Goal: Task Accomplishment & Management: Use online tool/utility

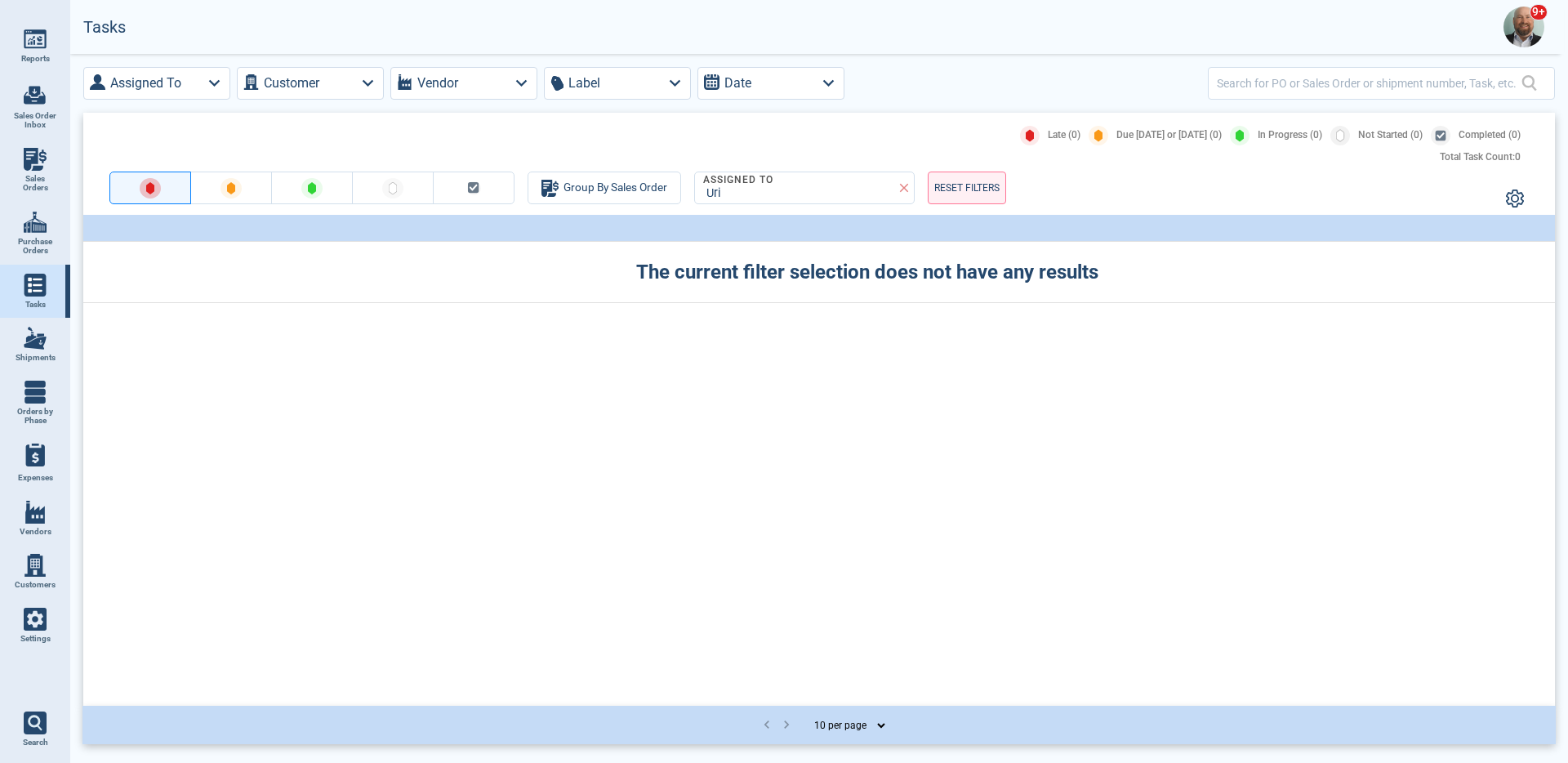
click at [41, 631] on link "Settings" at bounding box center [35, 626] width 70 height 54
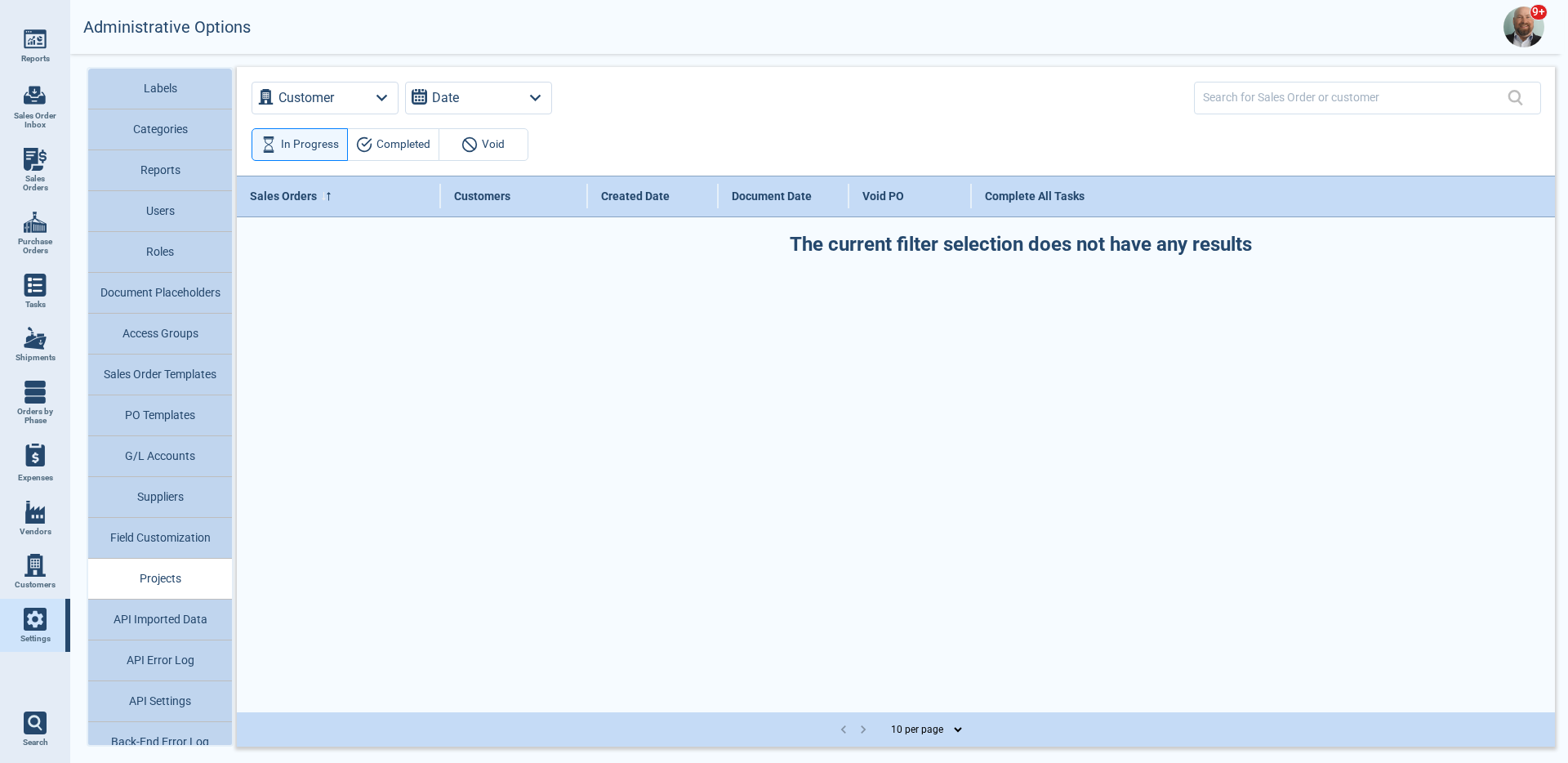
click at [184, 618] on button "API Imported Data" at bounding box center [160, 619] width 144 height 41
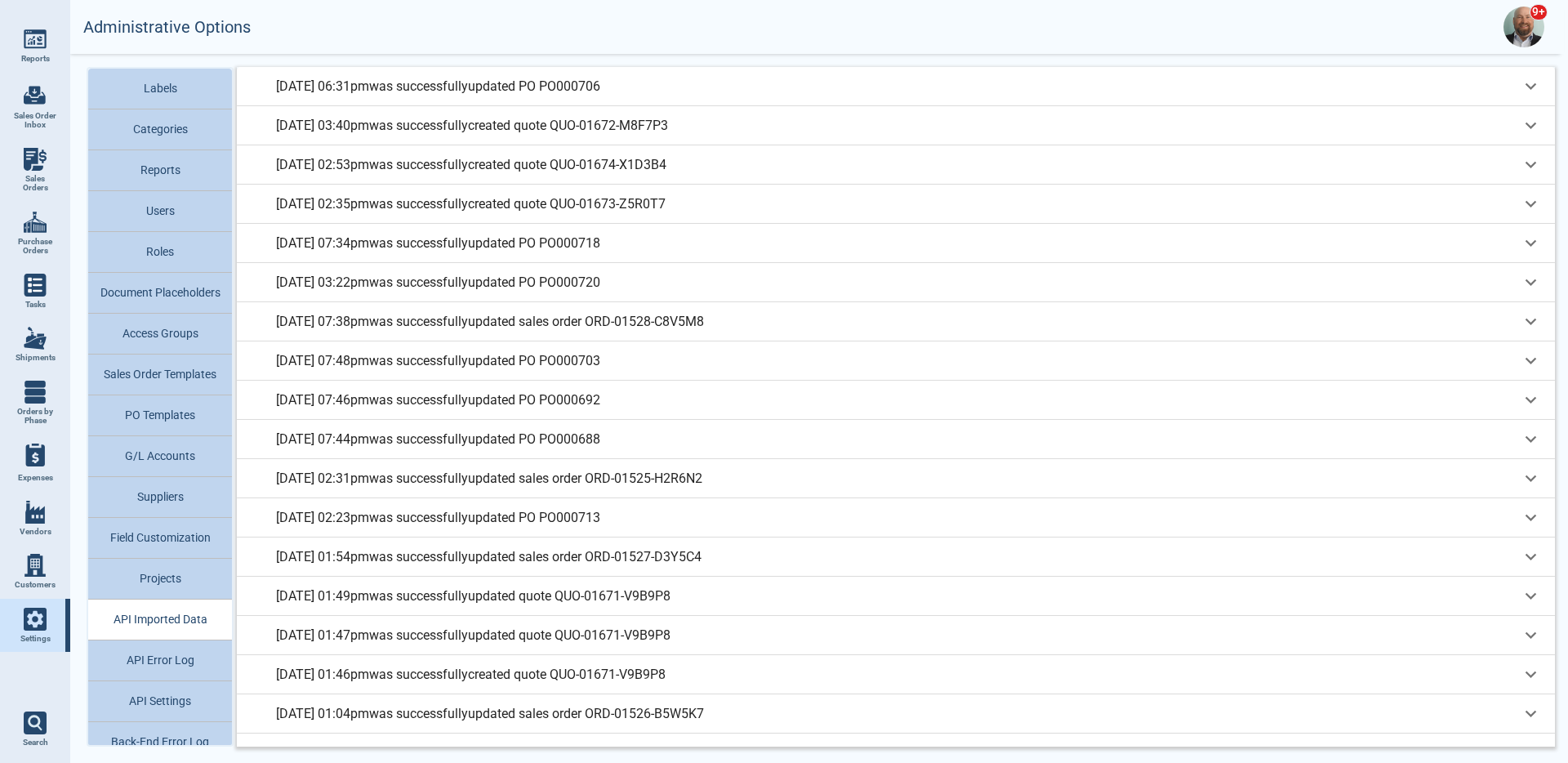
click at [600, 92] on p "[DATE] 06:31pm was successfully updated PO PO000706" at bounding box center [438, 87] width 325 height 20
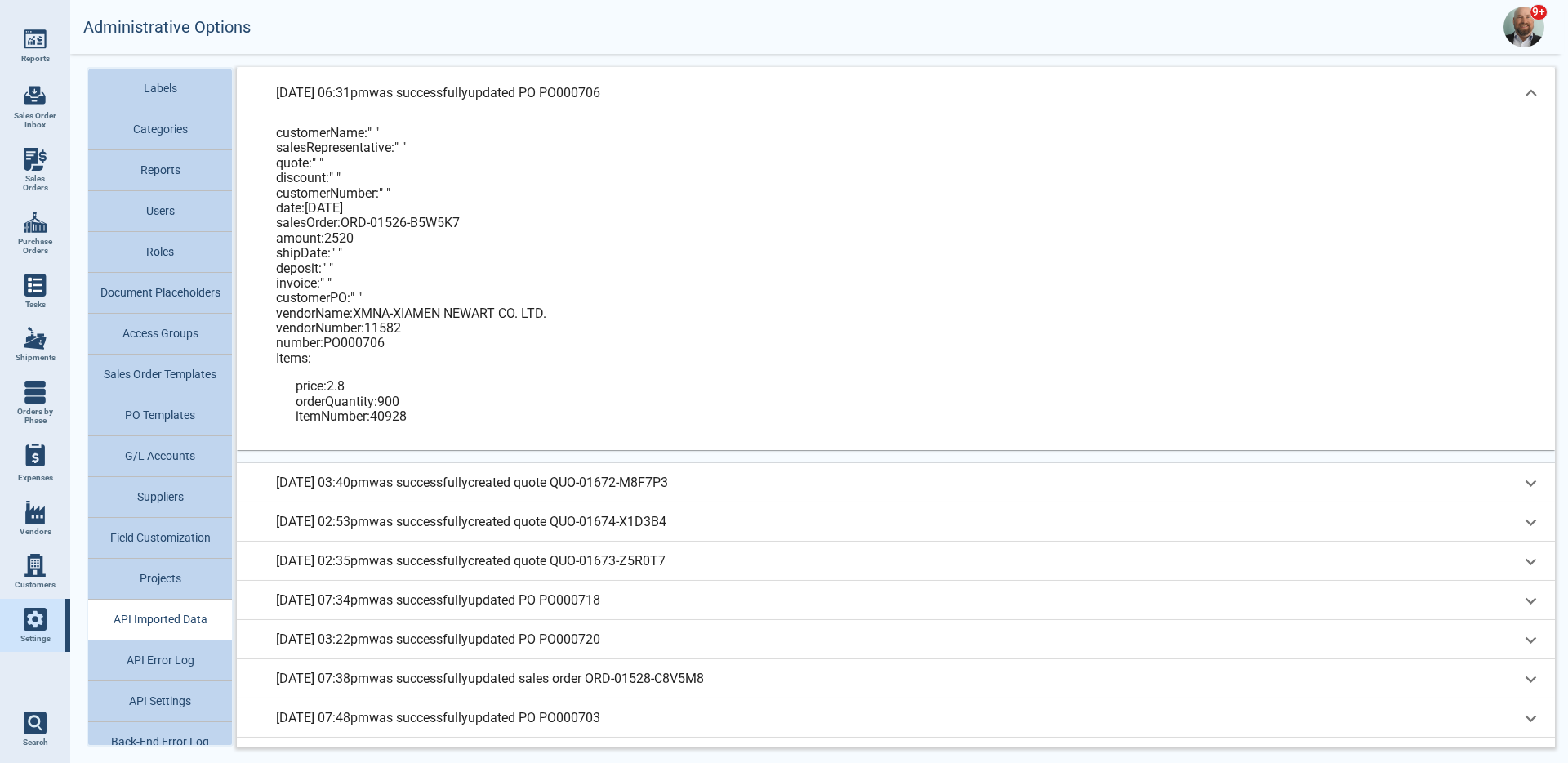
click at [600, 92] on p "[DATE] 06:31pm was successfully updated PO PO000706" at bounding box center [438, 93] width 325 height 20
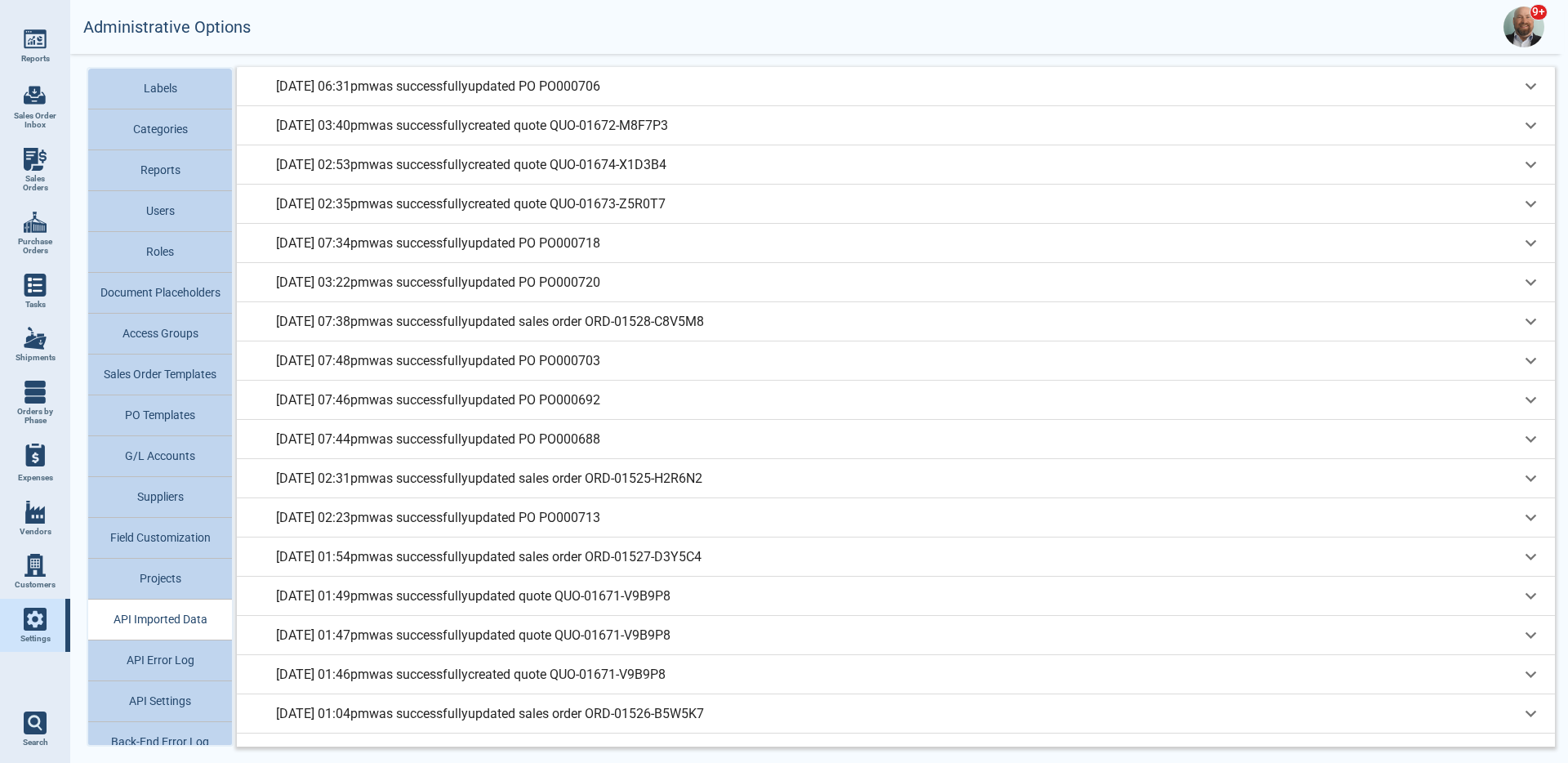
click at [733, 89] on div "[DATE] 06:31pm was successfully updated PO PO000706" at bounding box center [898, 87] width 1244 height 20
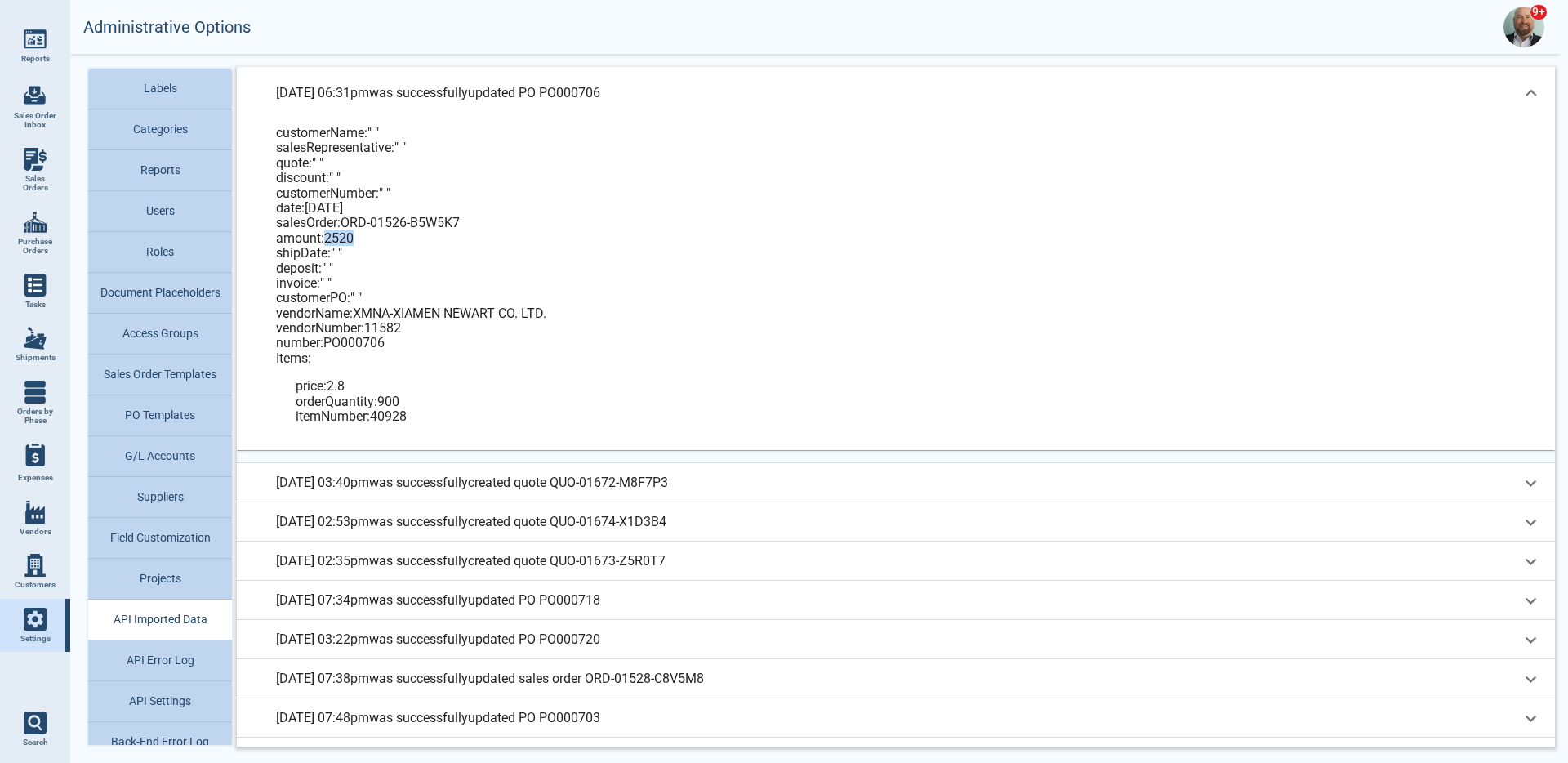
drag, startPoint x: 354, startPoint y: 240, endPoint x: 325, endPoint y: 239, distance: 29.0
click at [325, 239] on div "amount : 2520" at bounding box center [909, 238] width 1266 height 15
click at [694, 75] on div "[DATE] 06:31pm was successfully updated PO PO000706" at bounding box center [896, 93] width 1319 height 52
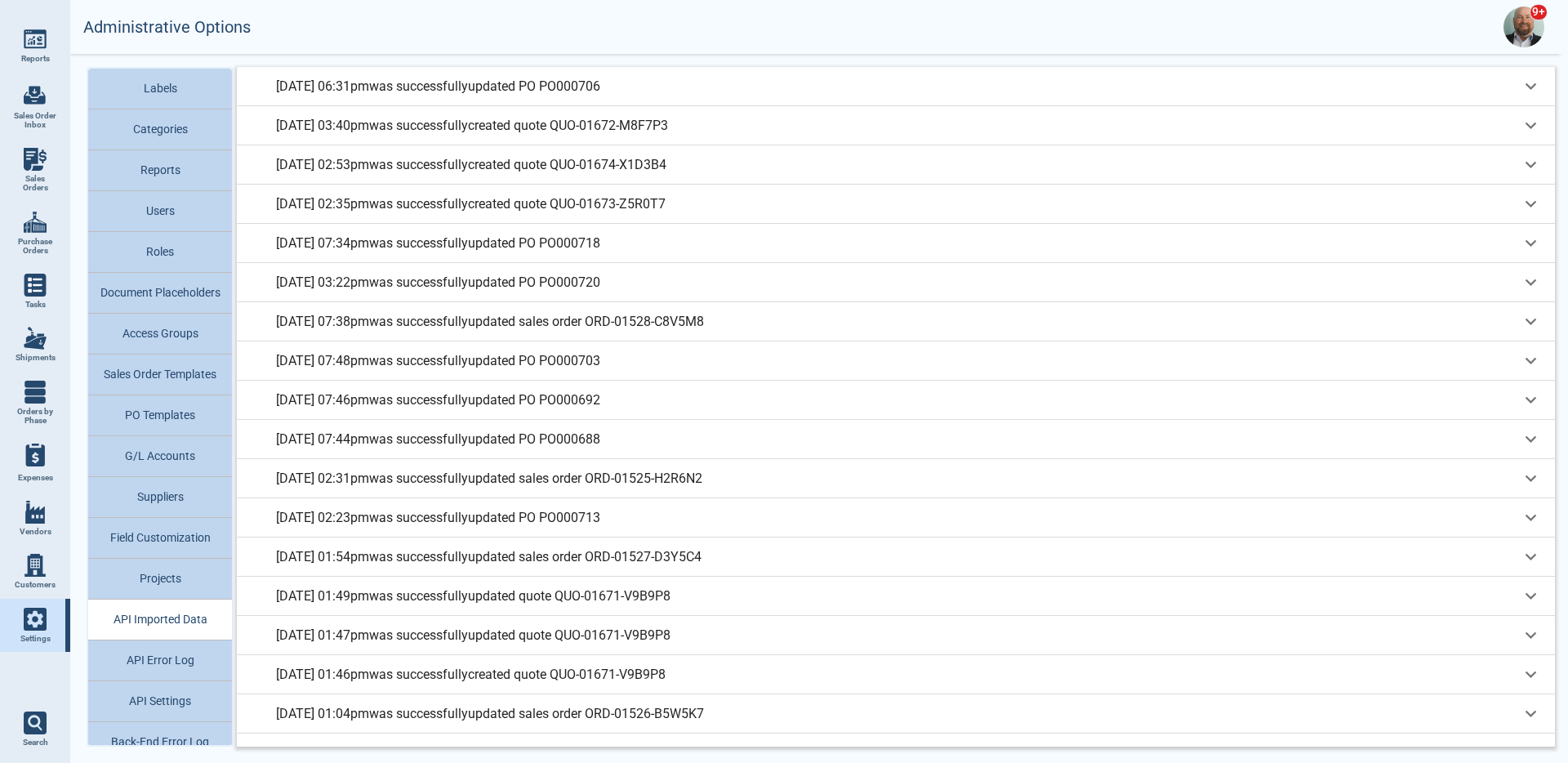
scroll to position [1330, 0]
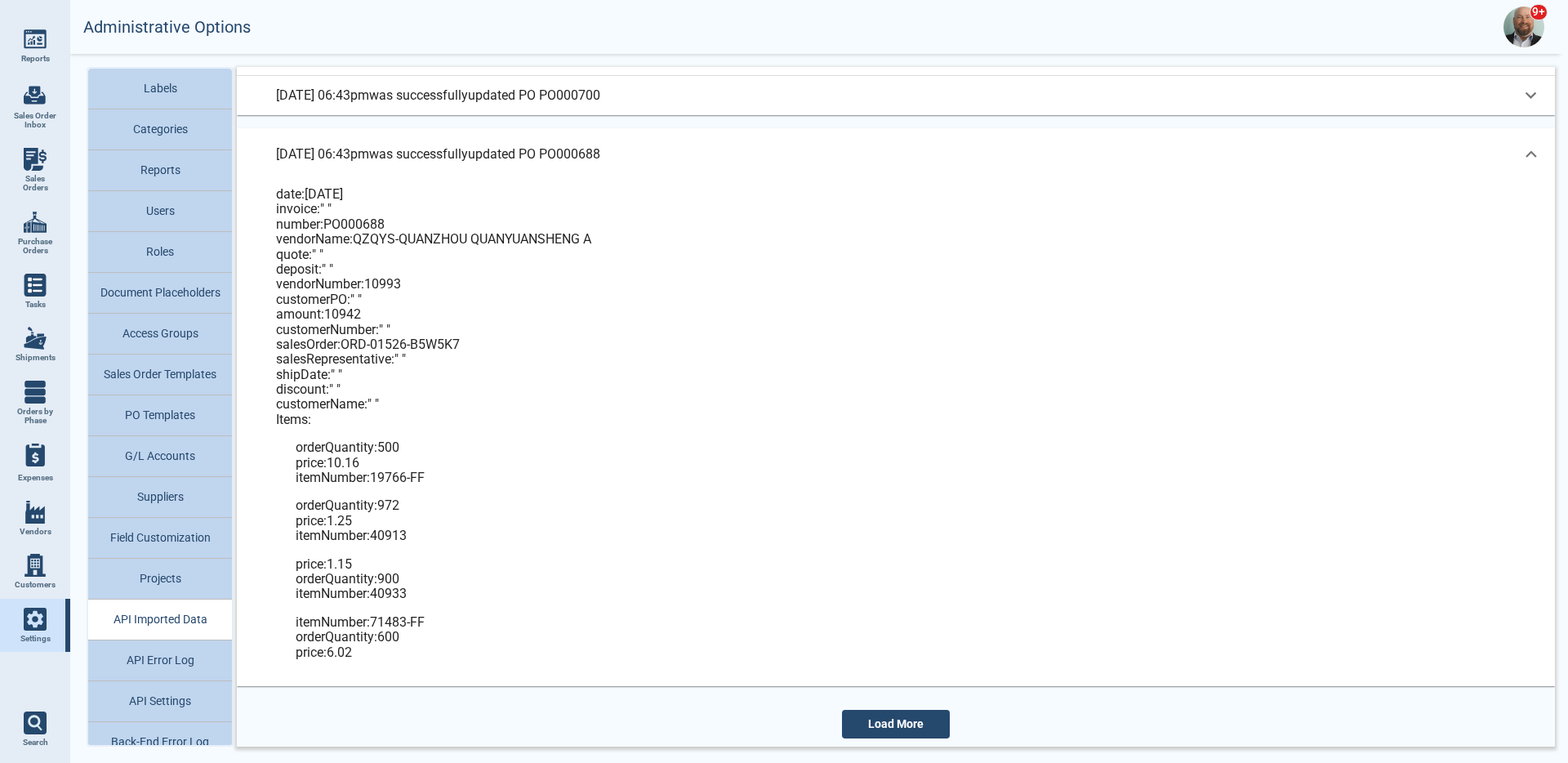
scroll to position [1875, 0]
drag, startPoint x: 330, startPoint y: 318, endPoint x: 408, endPoint y: 319, distance: 78.0
click at [408, 319] on div "amount : 10942" at bounding box center [909, 313] width 1266 height 15
click at [920, 721] on button "Load More" at bounding box center [896, 721] width 108 height 29
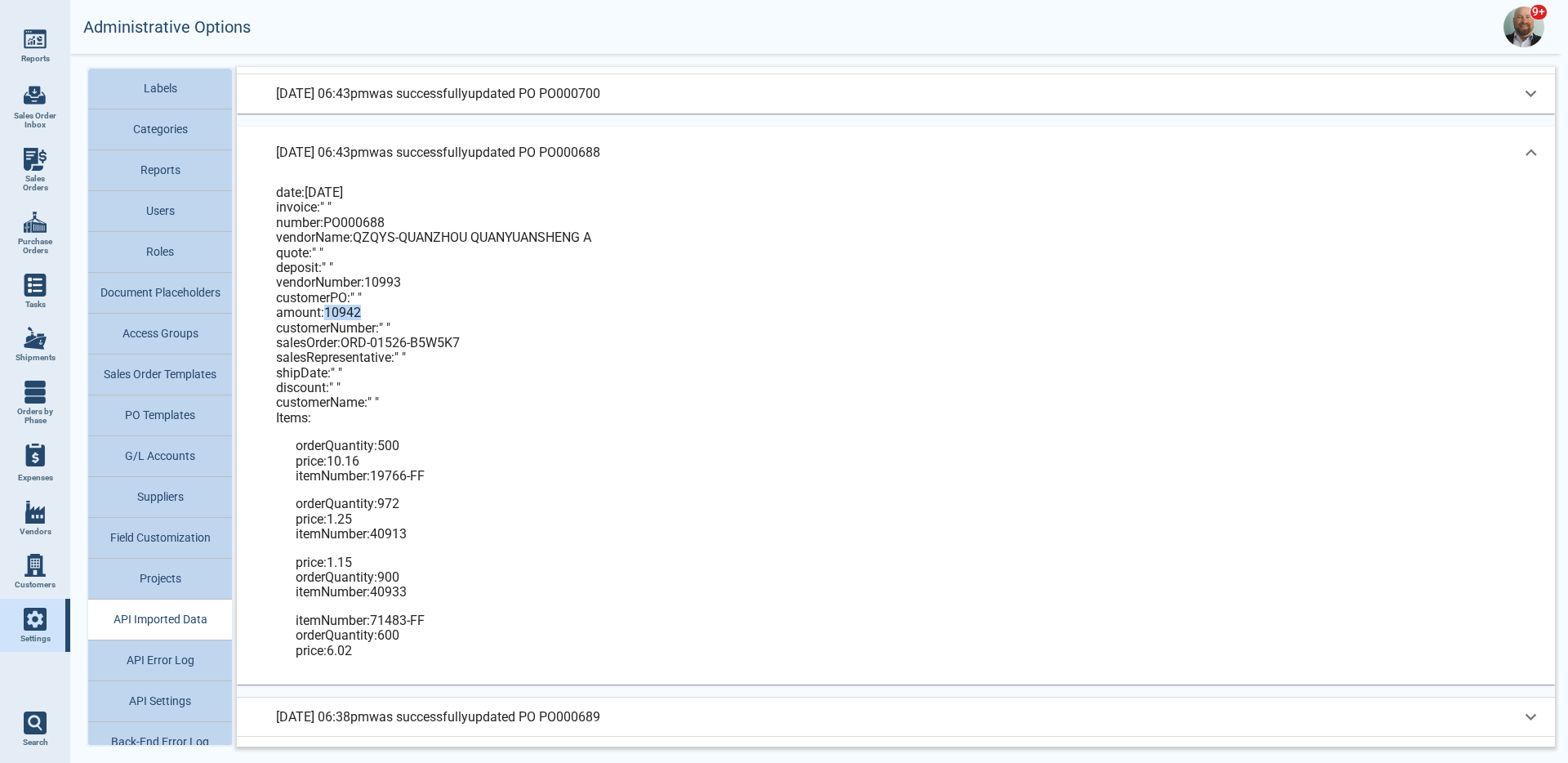
scroll to position [3837, 0]
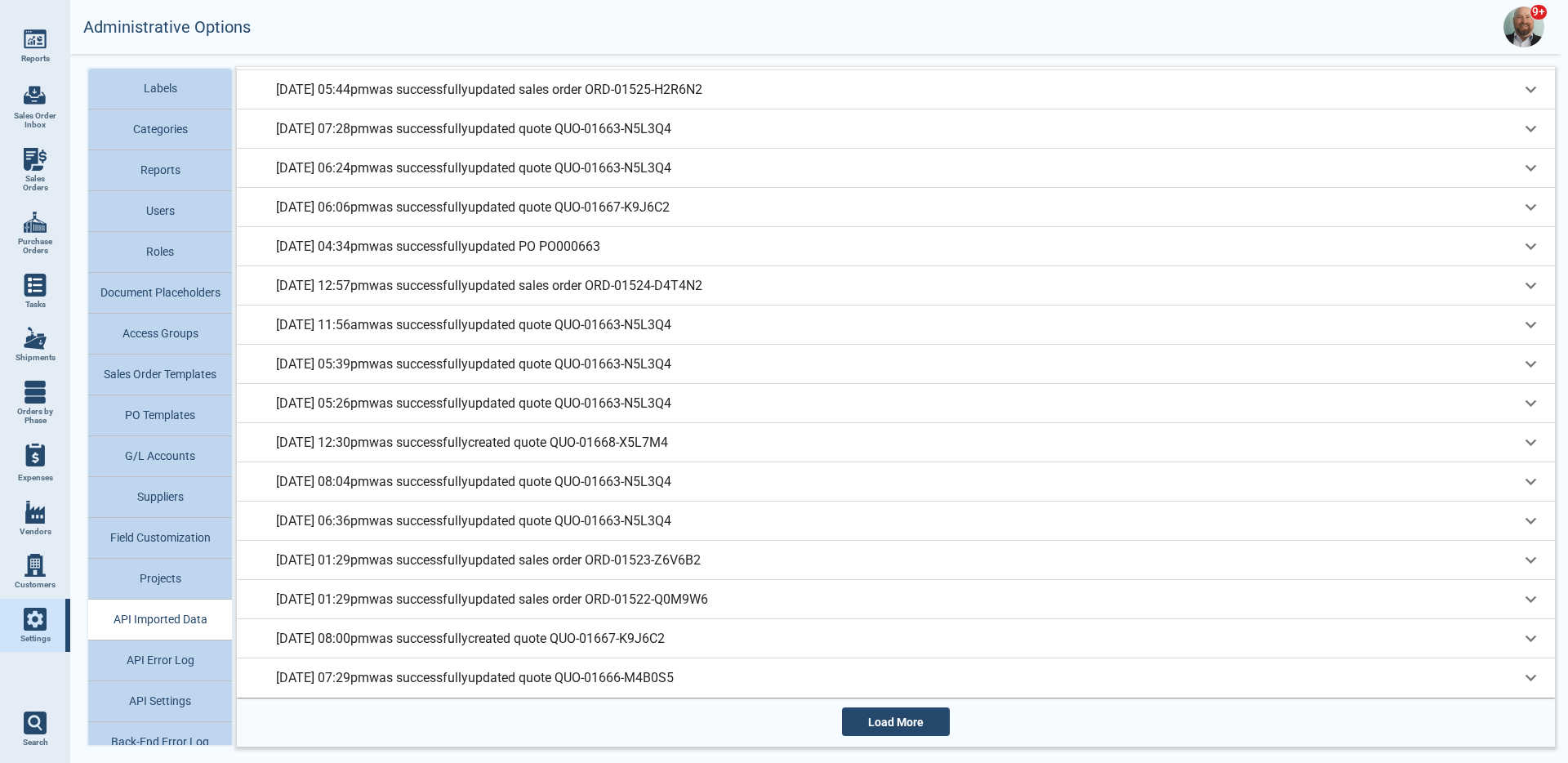
click at [938, 715] on button "Load More" at bounding box center [896, 721] width 108 height 29
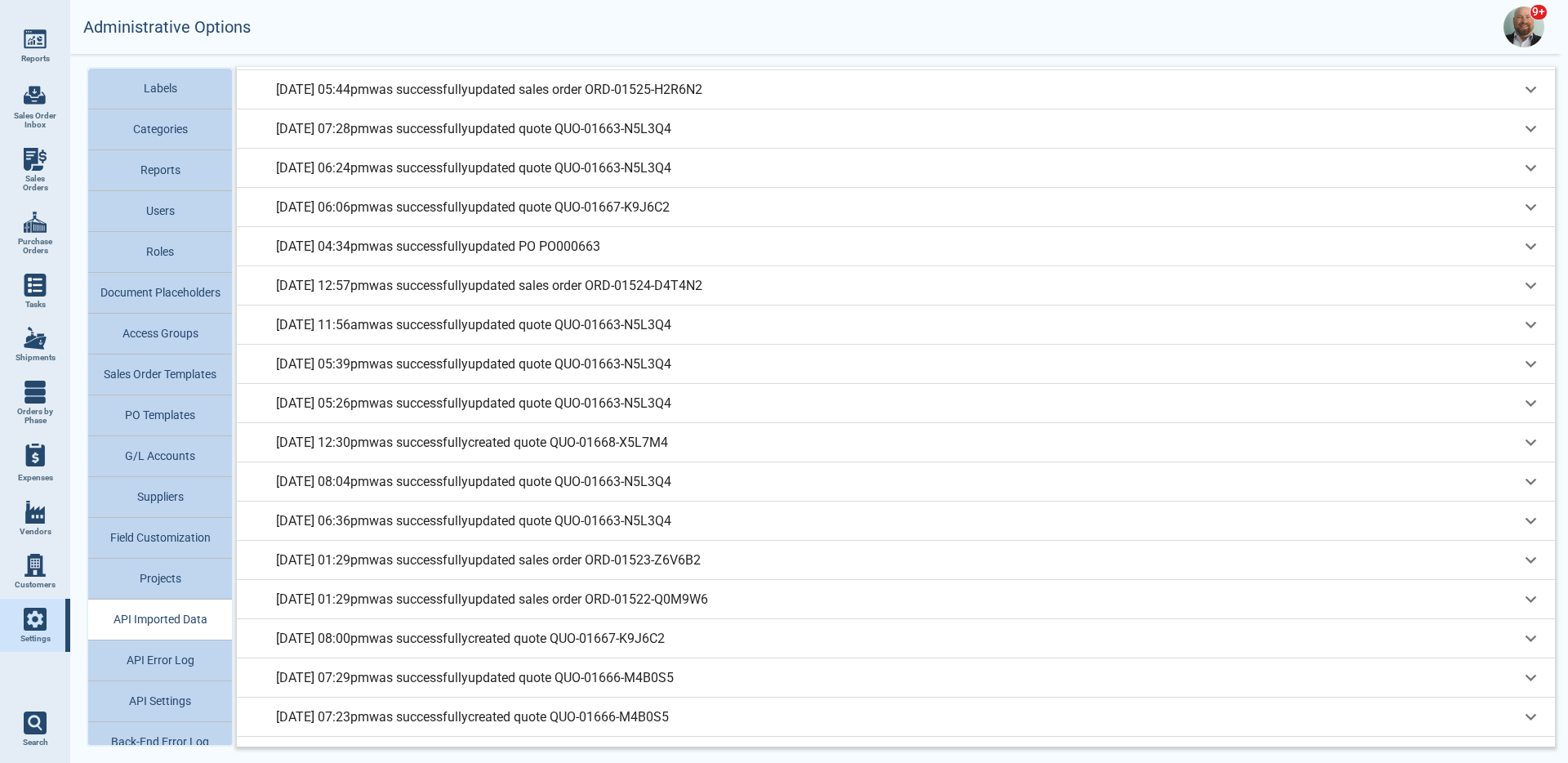
scroll to position [5797, 0]
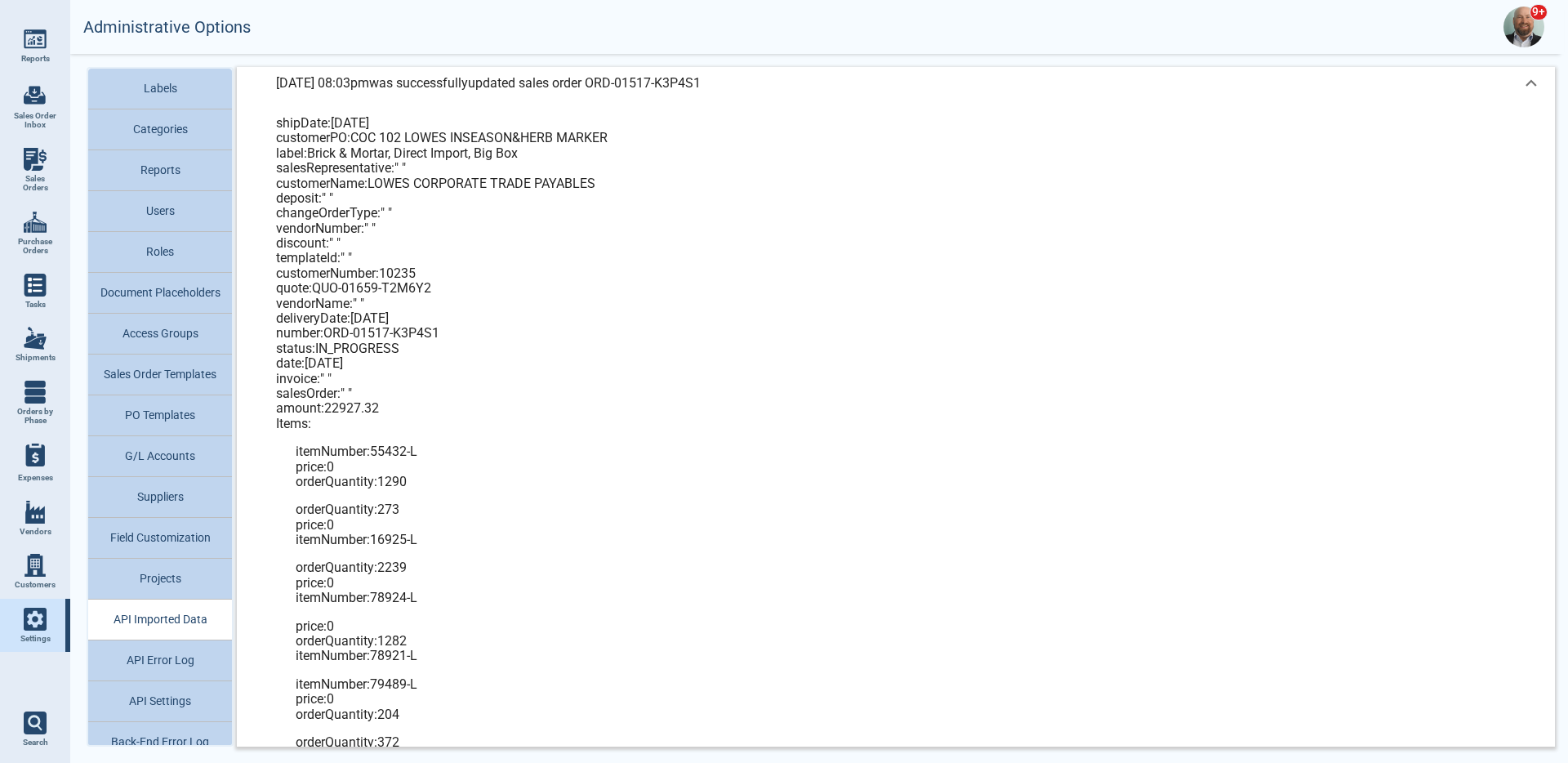
scroll to position [6093, 0]
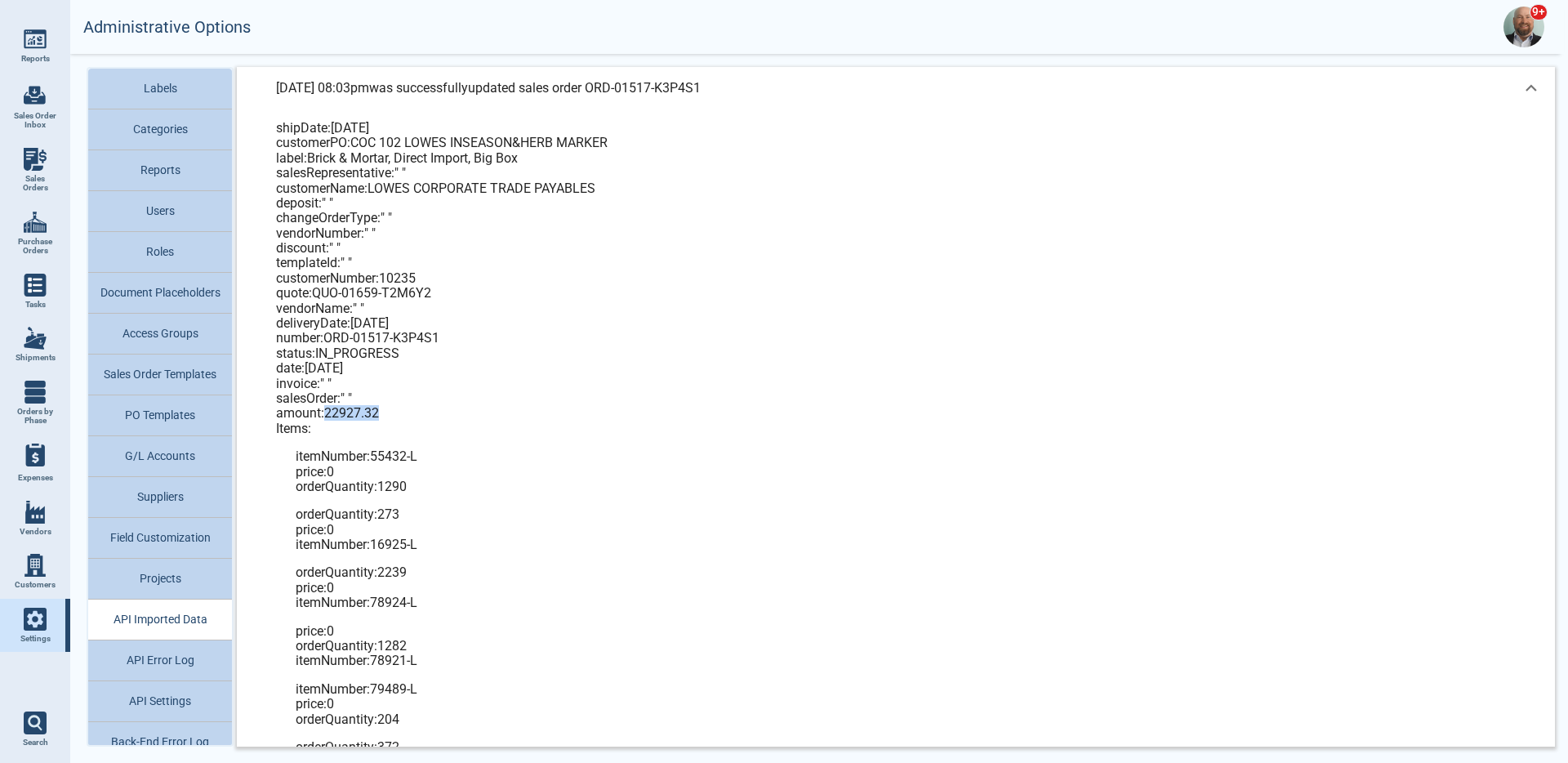
drag, startPoint x: 327, startPoint y: 412, endPoint x: 716, endPoint y: 390, distance: 389.6
click at [480, 414] on div "amount : 22927.32" at bounding box center [909, 413] width 1266 height 15
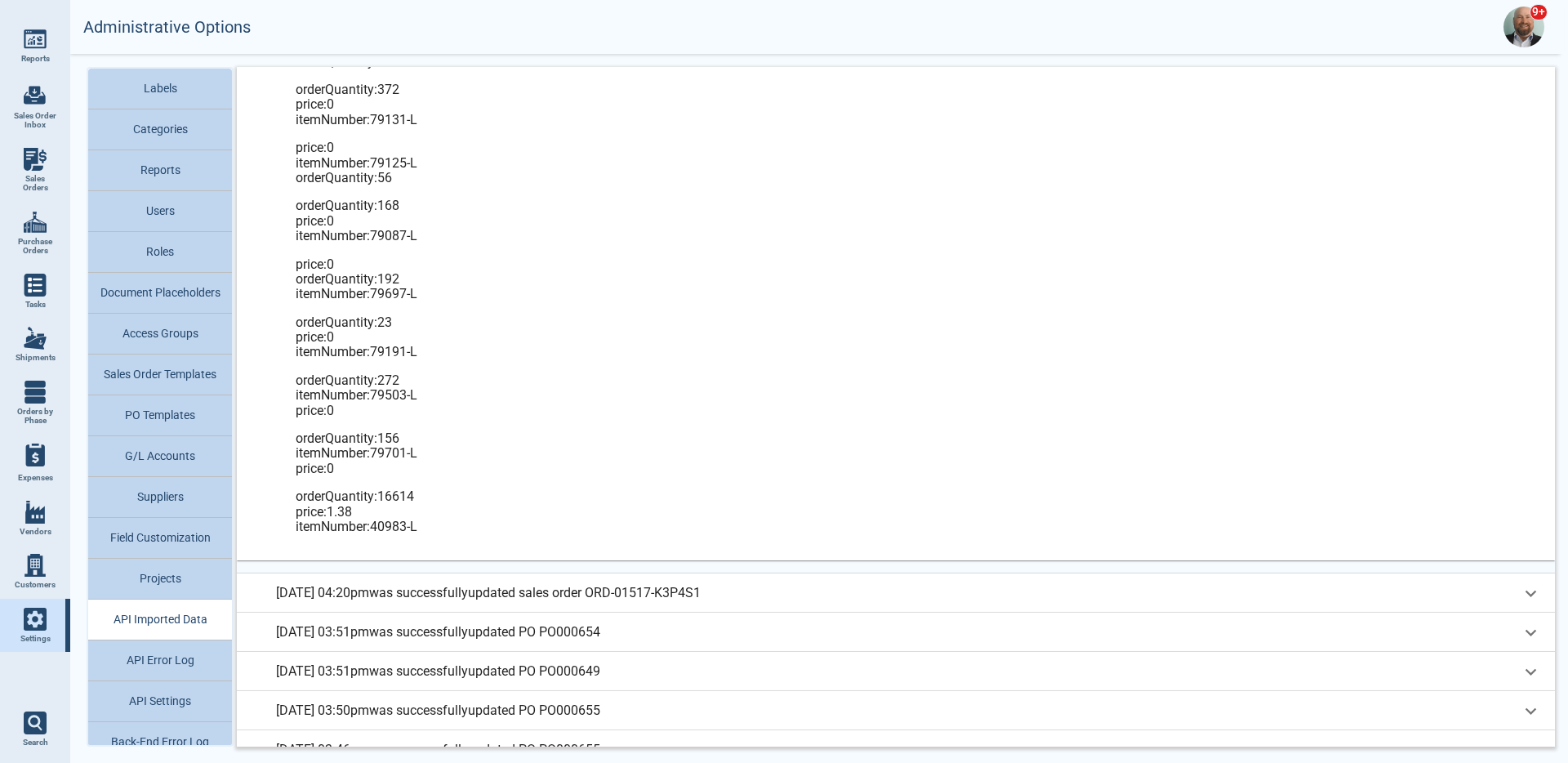
scroll to position [6941, 0]
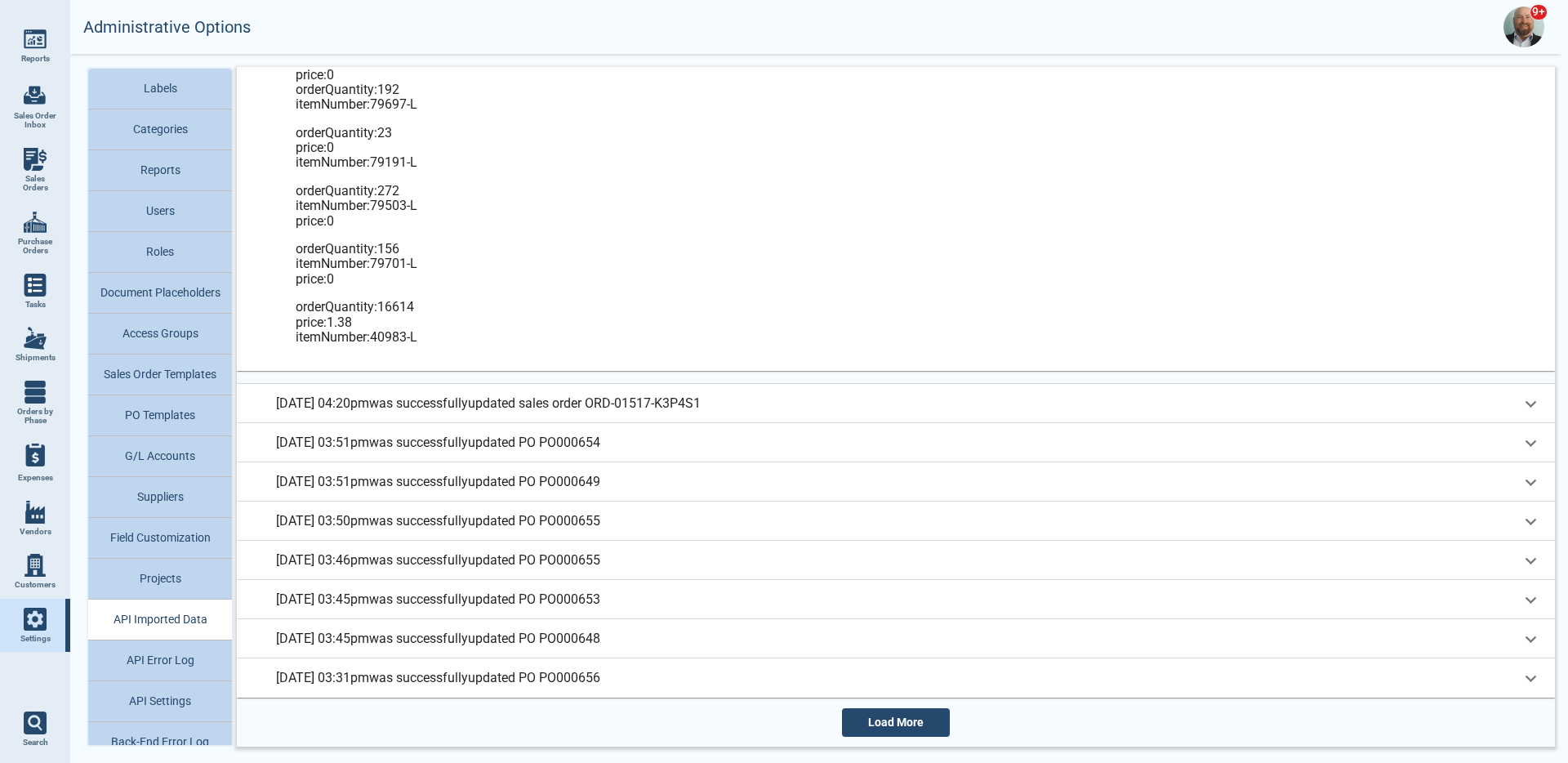
click at [927, 715] on button "Load More" at bounding box center [896, 722] width 108 height 29
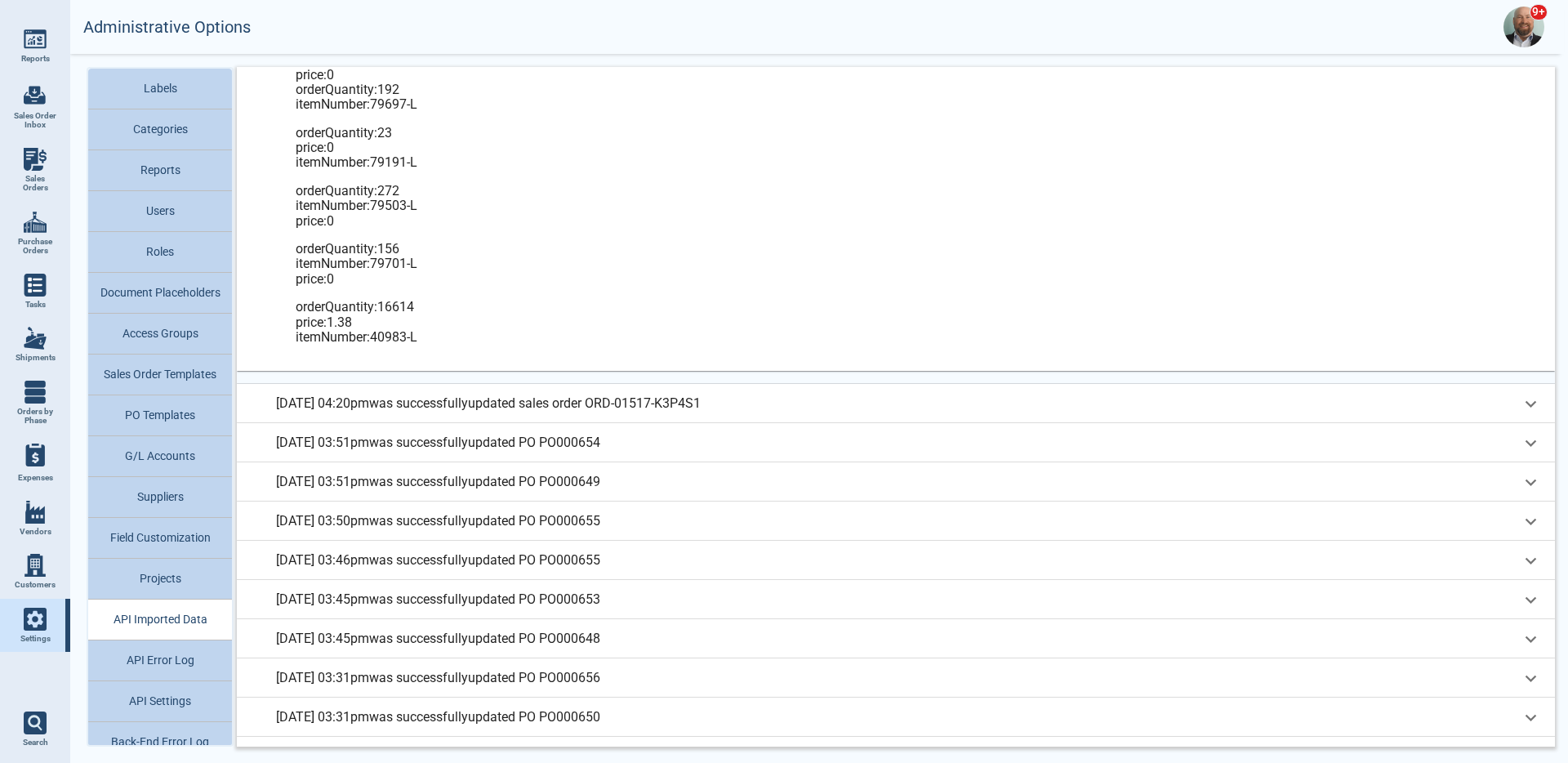
scroll to position [8901, 0]
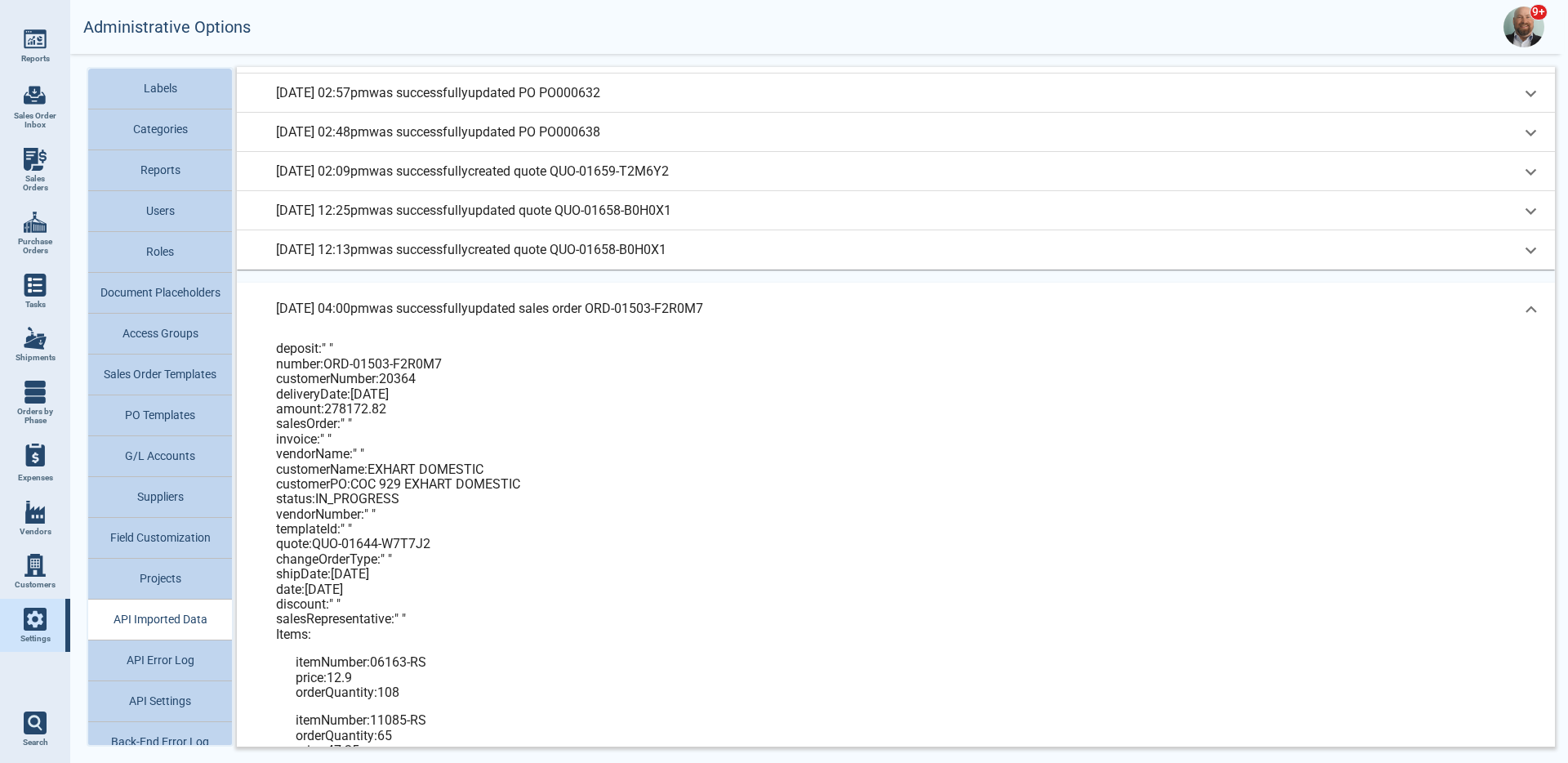
scroll to position [9183, 0]
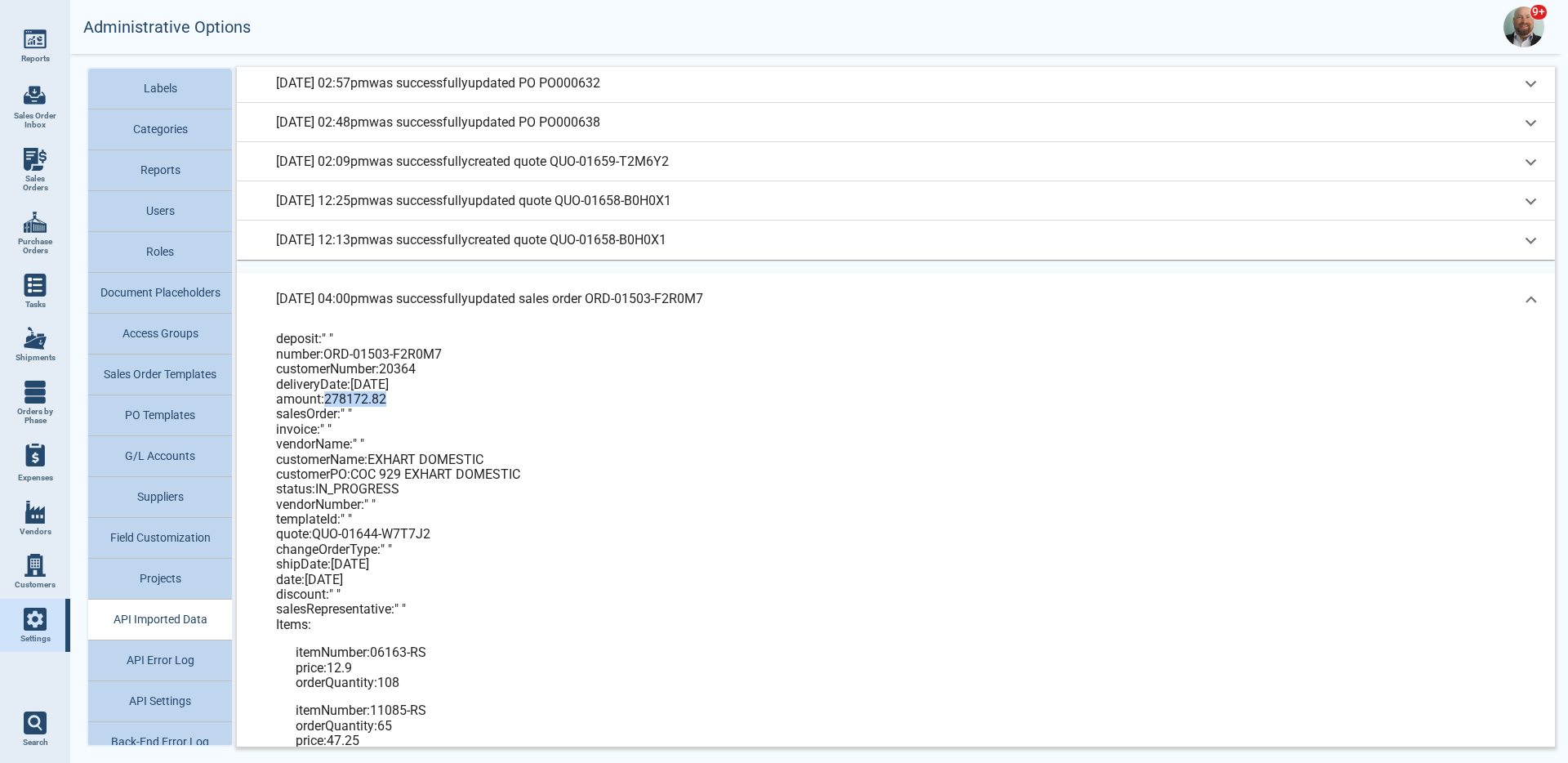
drag, startPoint x: 329, startPoint y: 398, endPoint x: 426, endPoint y: 396, distance: 97.0
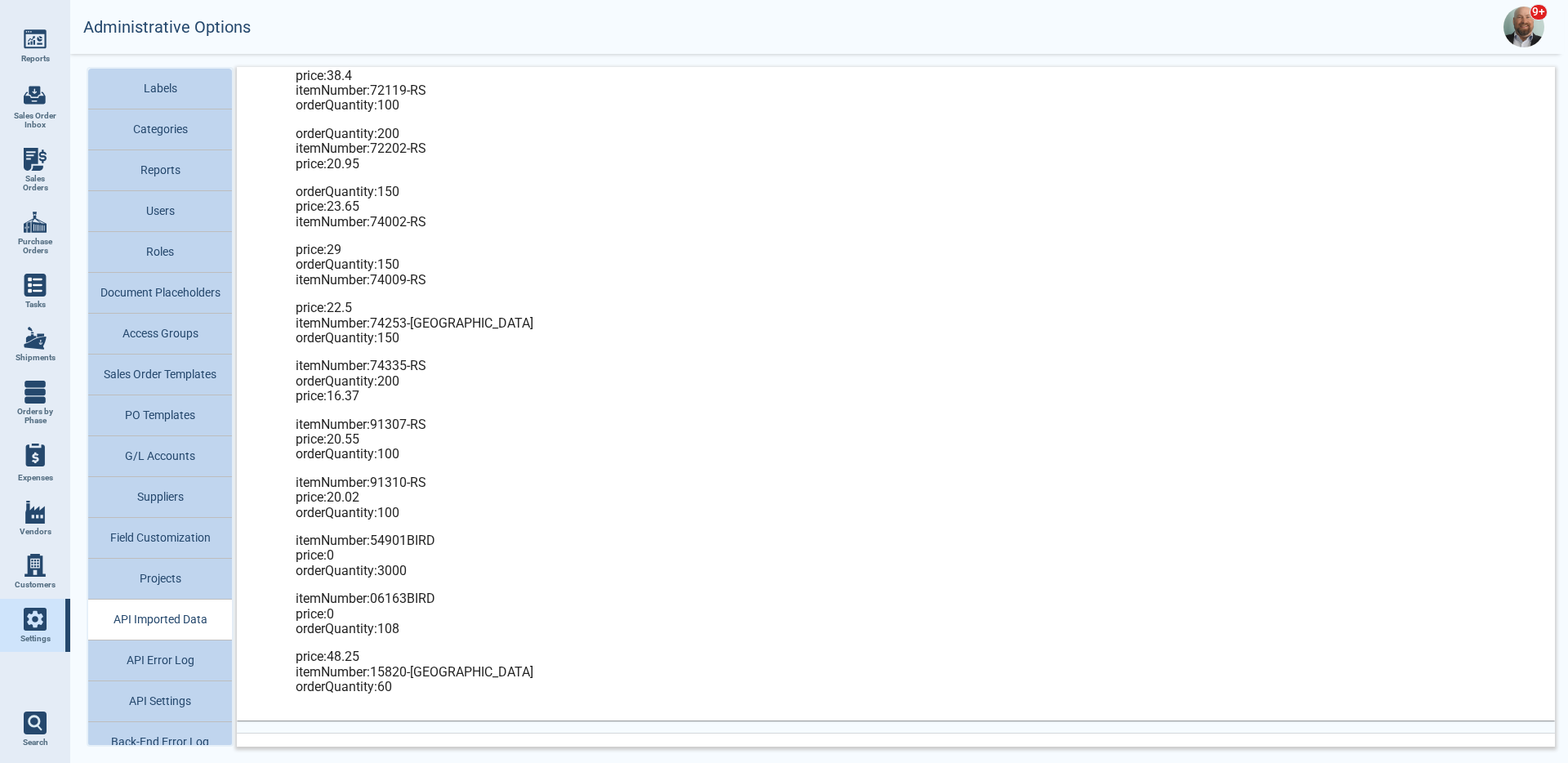
scroll to position [14100, 0]
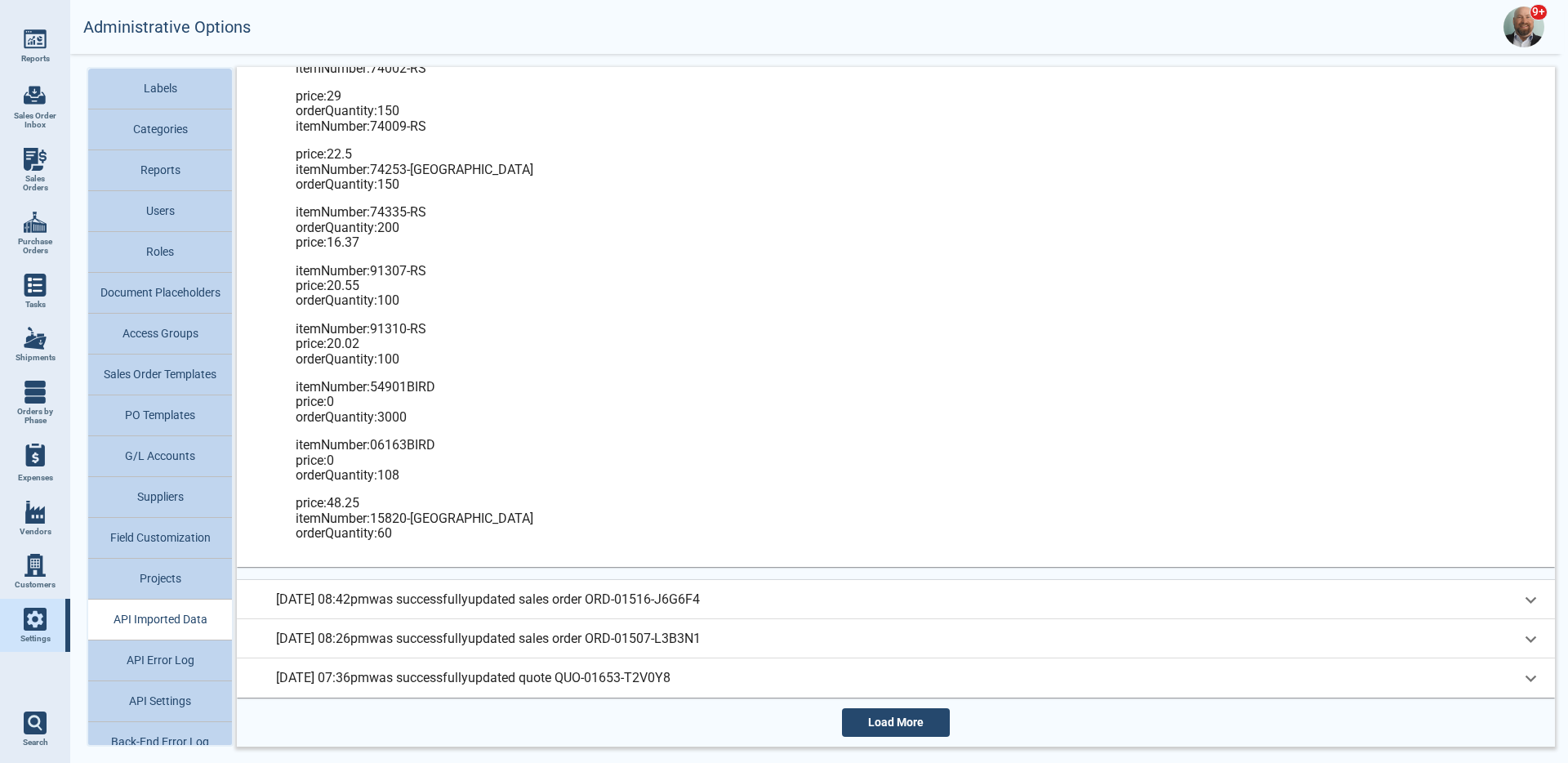
click at [924, 716] on button "Load More" at bounding box center [896, 722] width 108 height 29
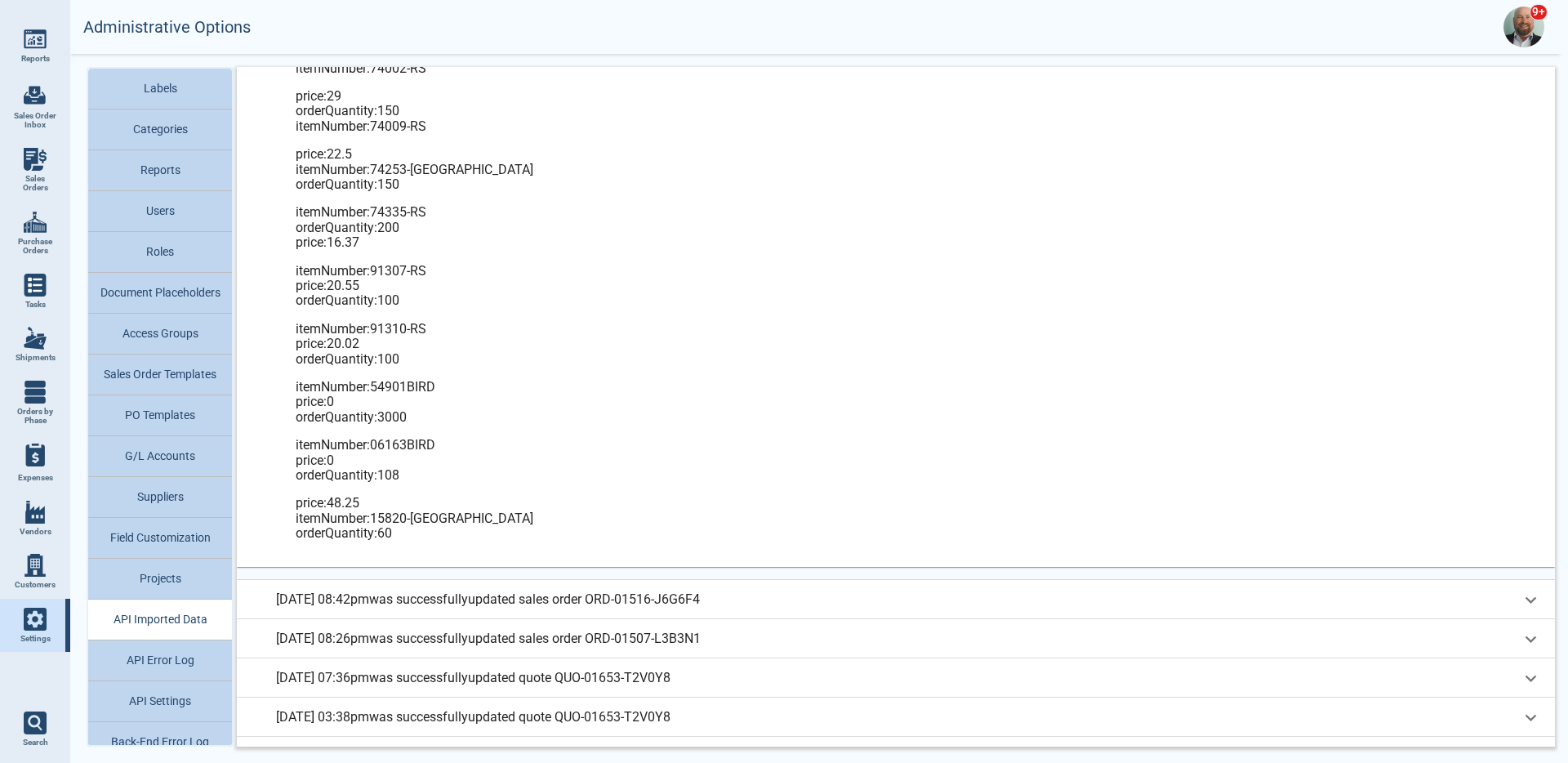
scroll to position [16062, 0]
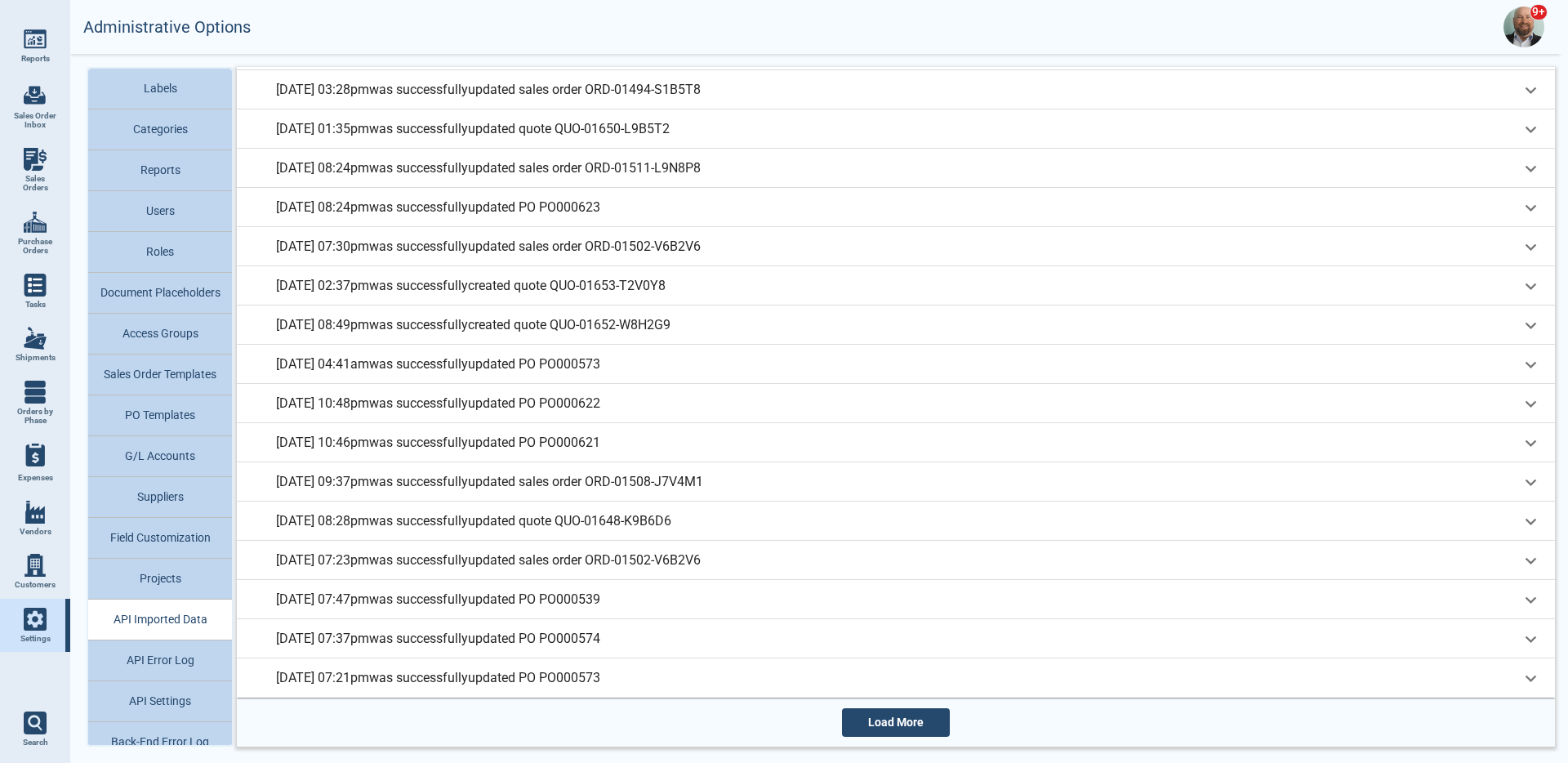
click at [911, 736] on div "Load More" at bounding box center [896, 722] width 1319 height 49
click at [901, 714] on button "Load More" at bounding box center [896, 722] width 108 height 29
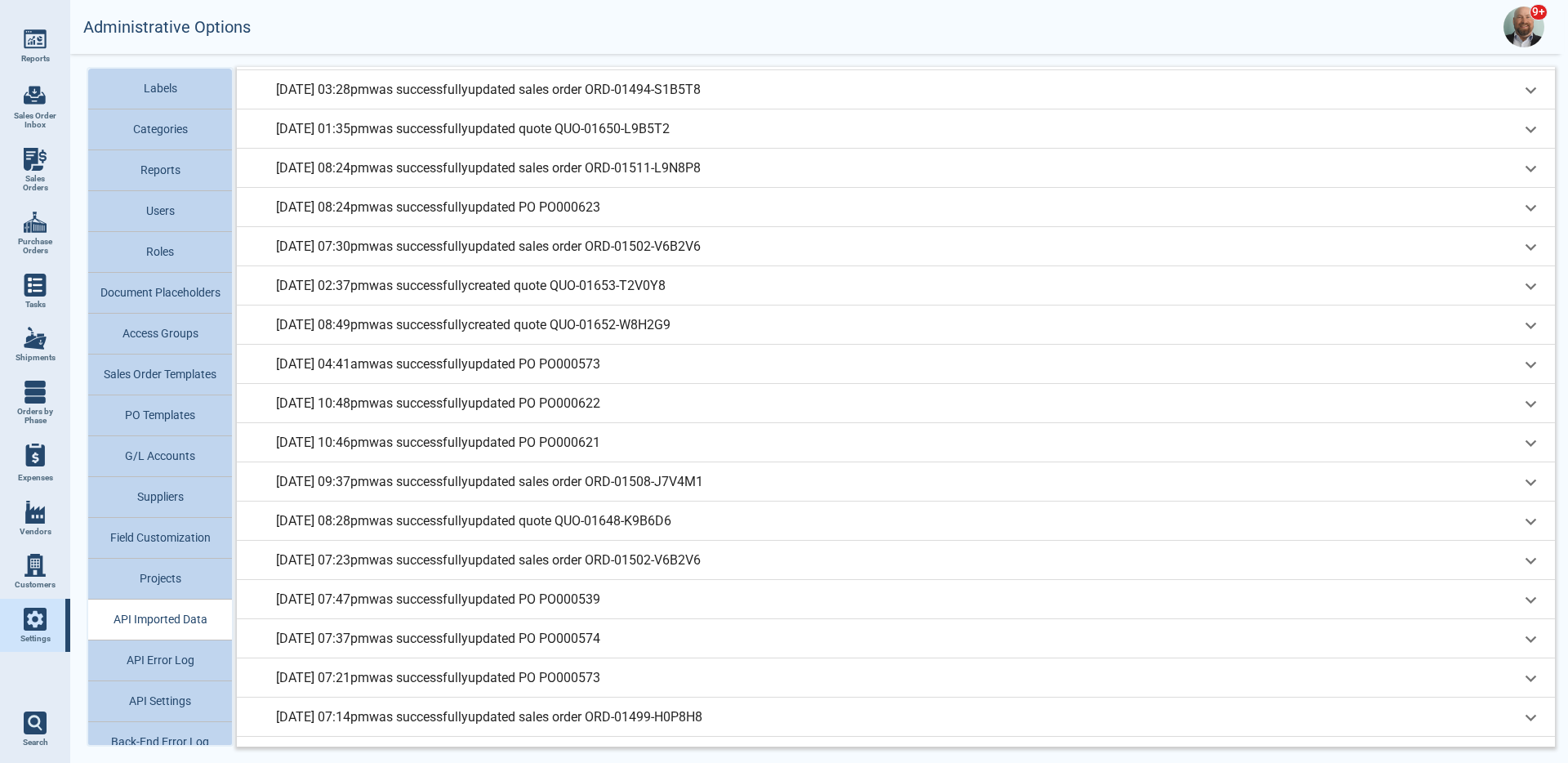
scroll to position [18023, 0]
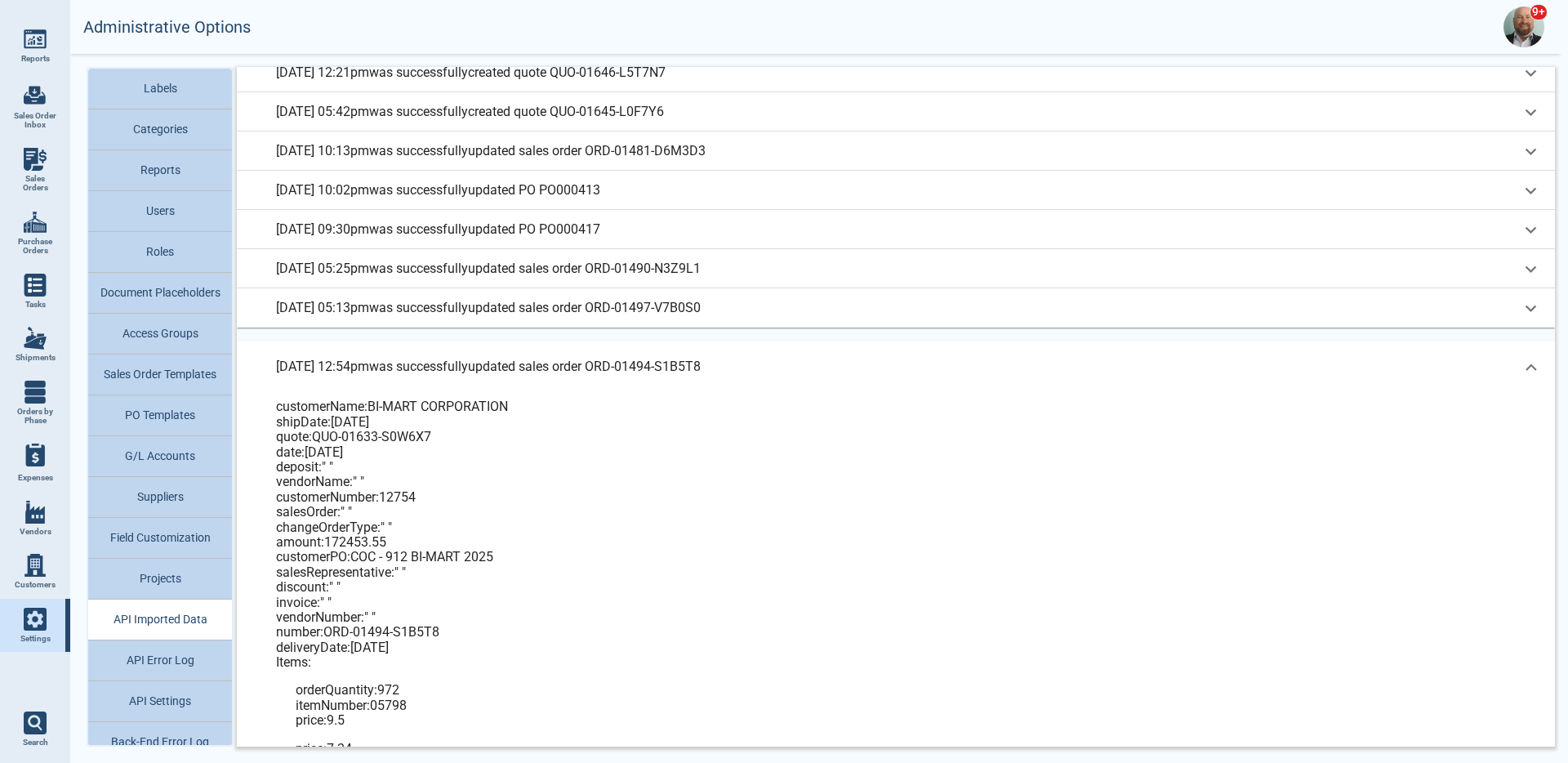
scroll to position [18077, 0]
drag, startPoint x: 408, startPoint y: 547, endPoint x: 326, endPoint y: 546, distance: 82.0
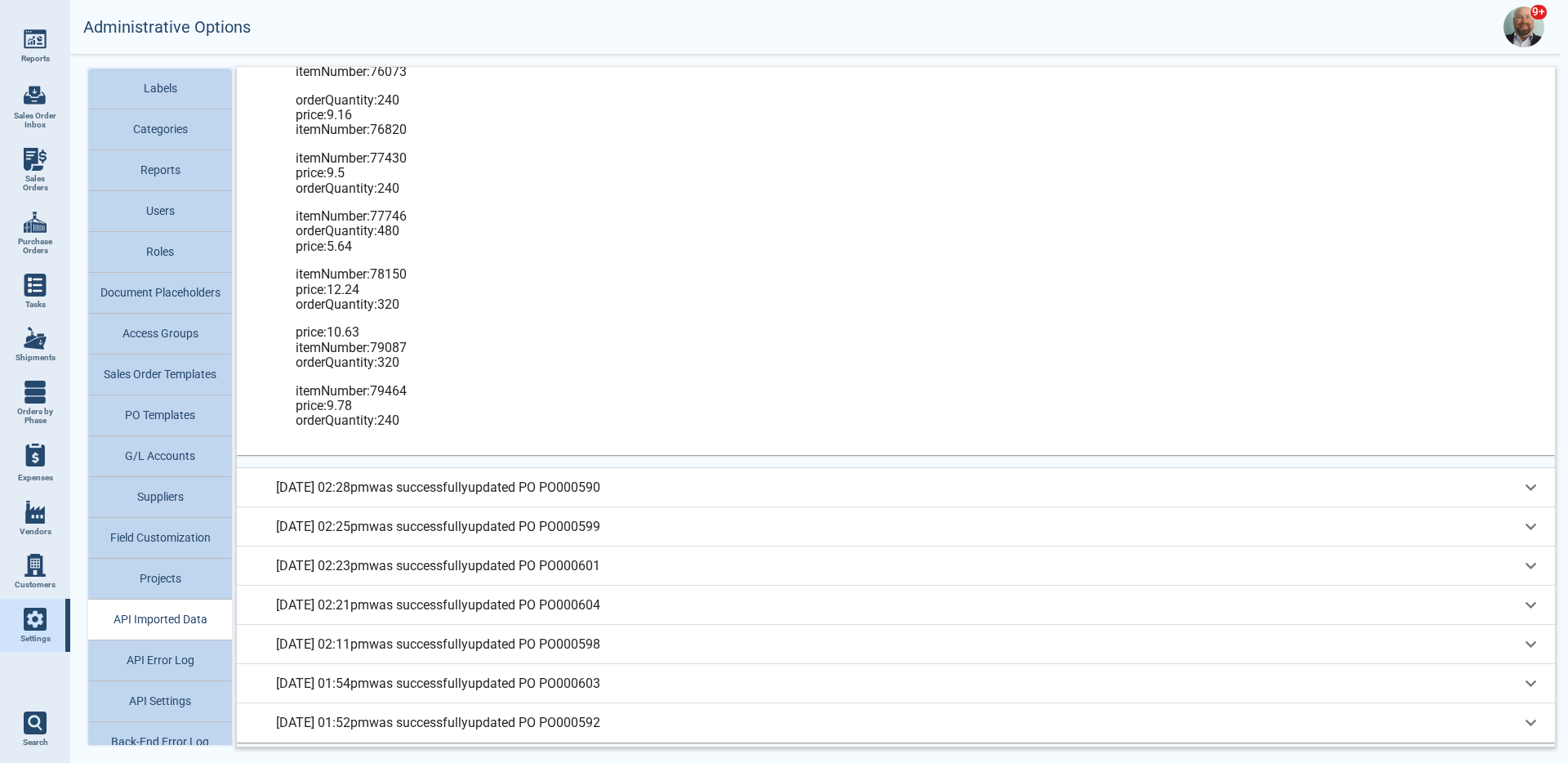
scroll to position [21157, 0]
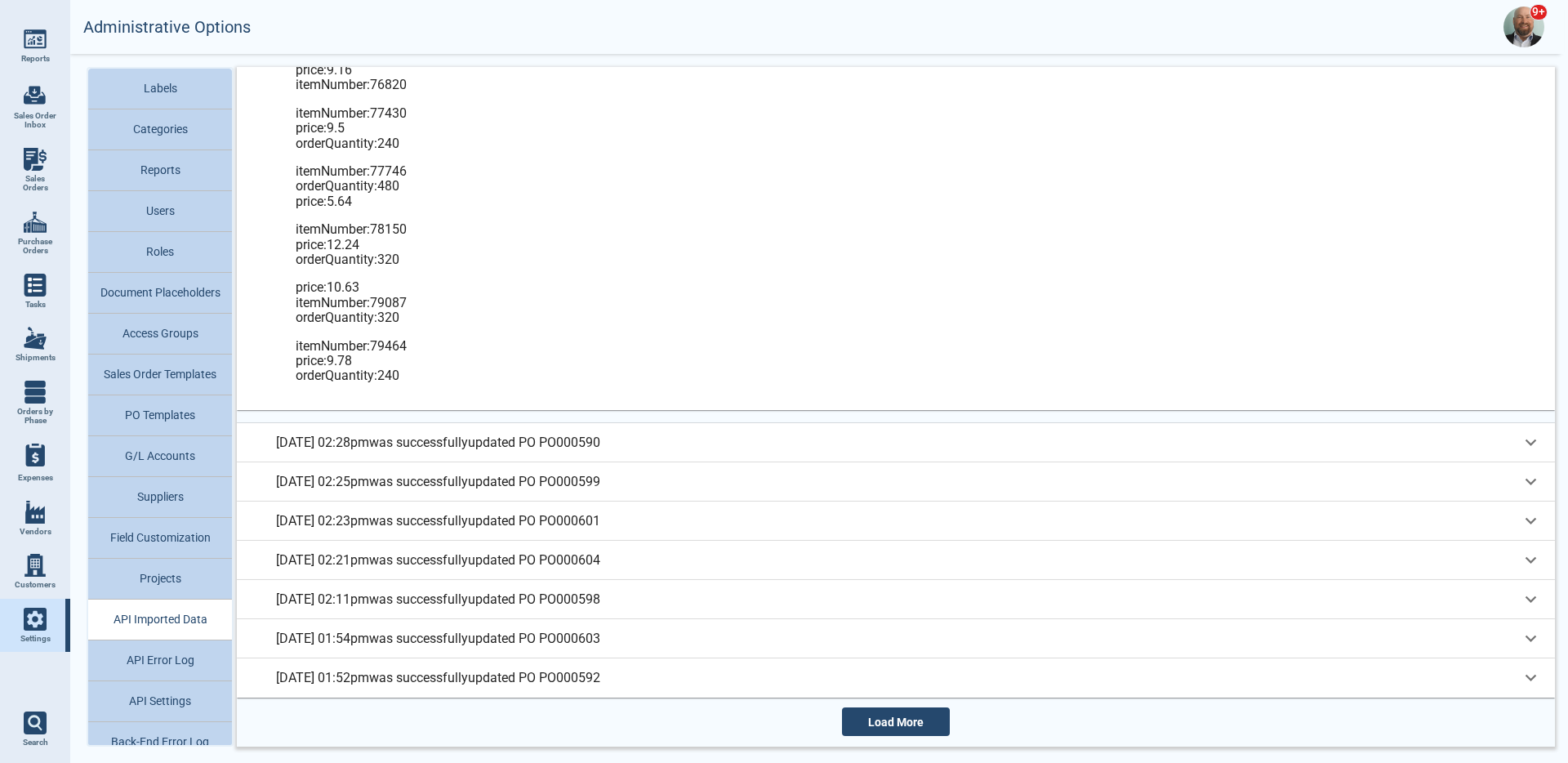
click at [894, 713] on button "Load More" at bounding box center [896, 721] width 108 height 29
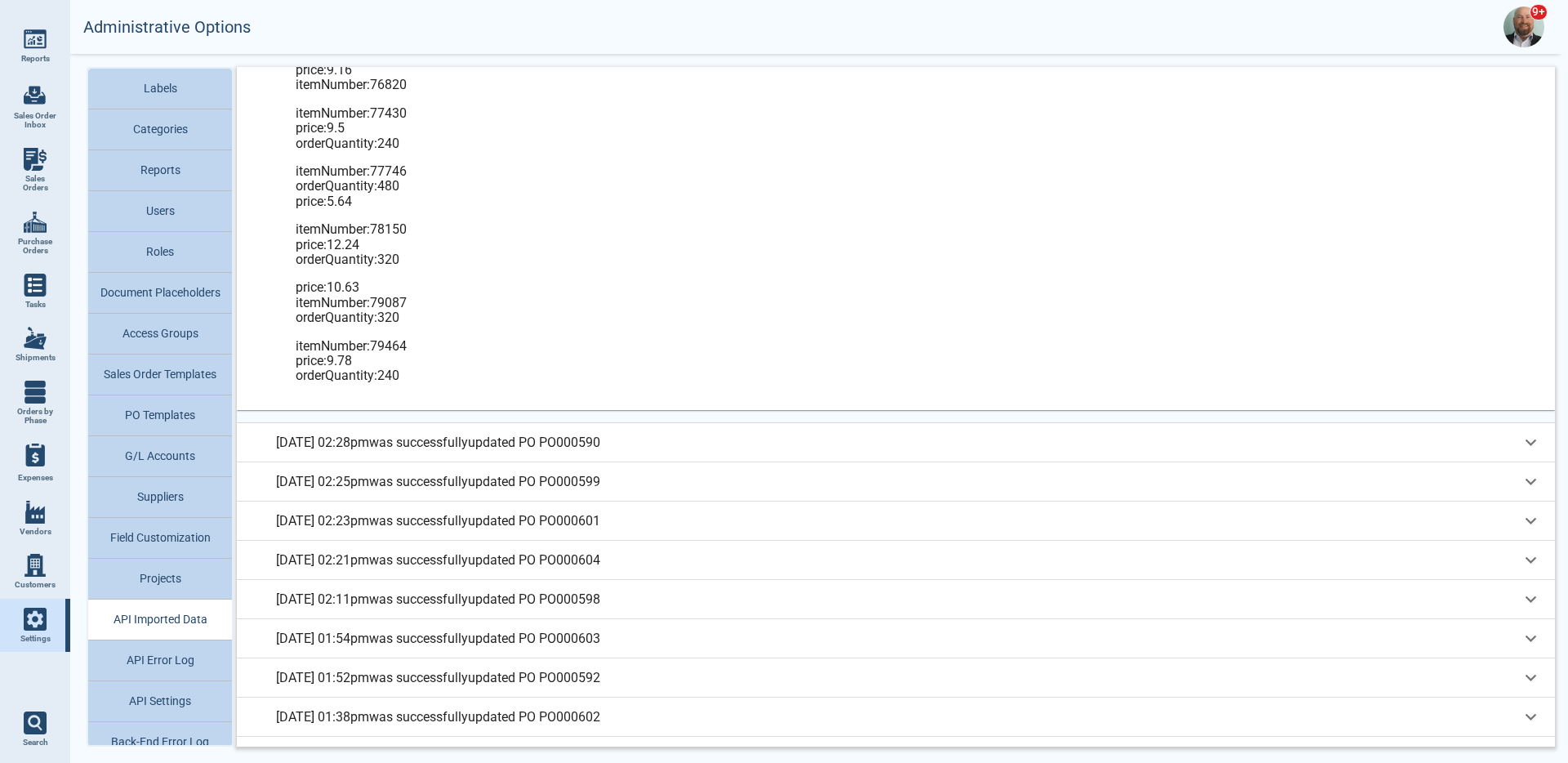
scroll to position [23118, 0]
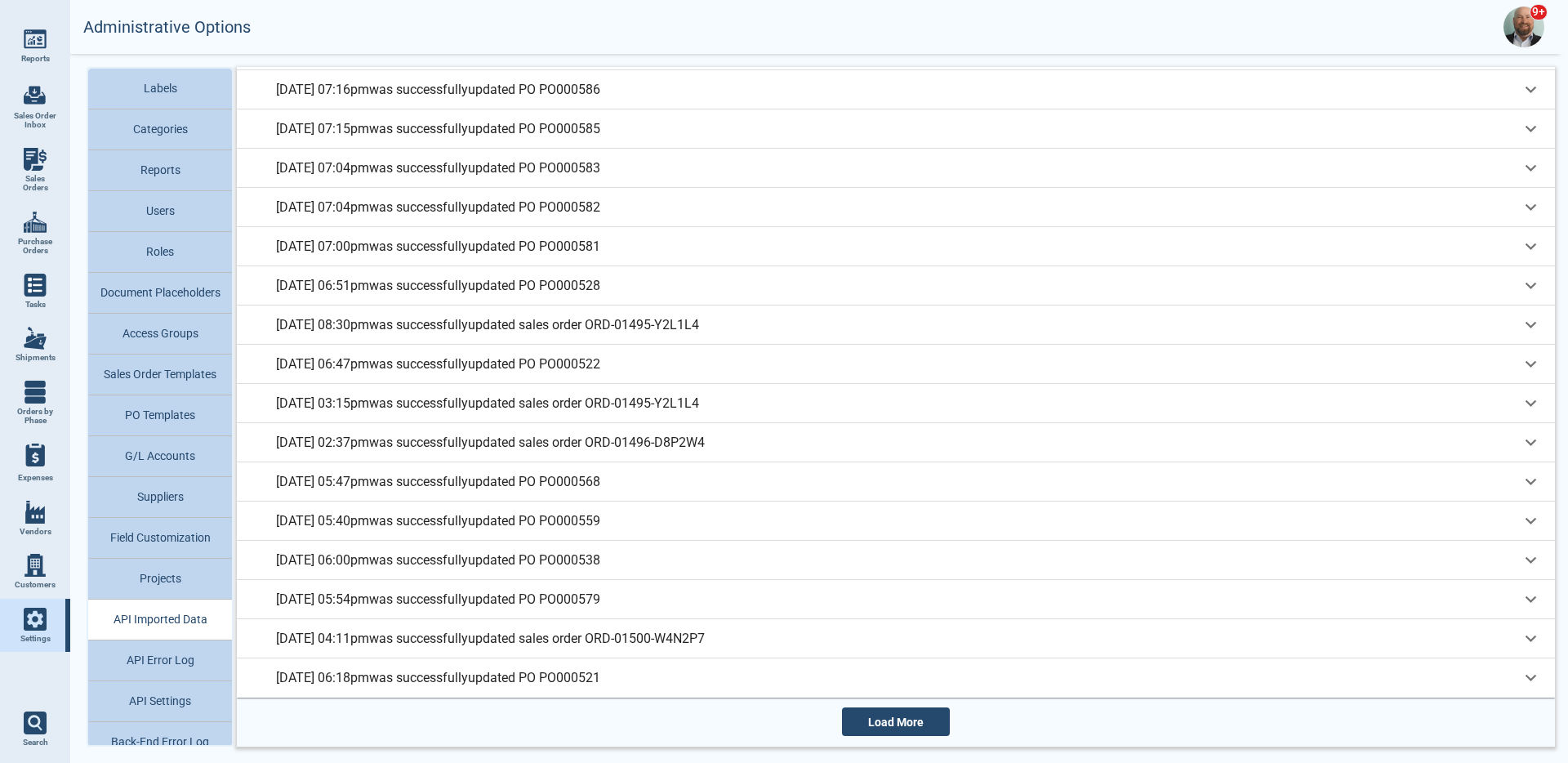
click at [900, 712] on button "Load More" at bounding box center [896, 721] width 108 height 29
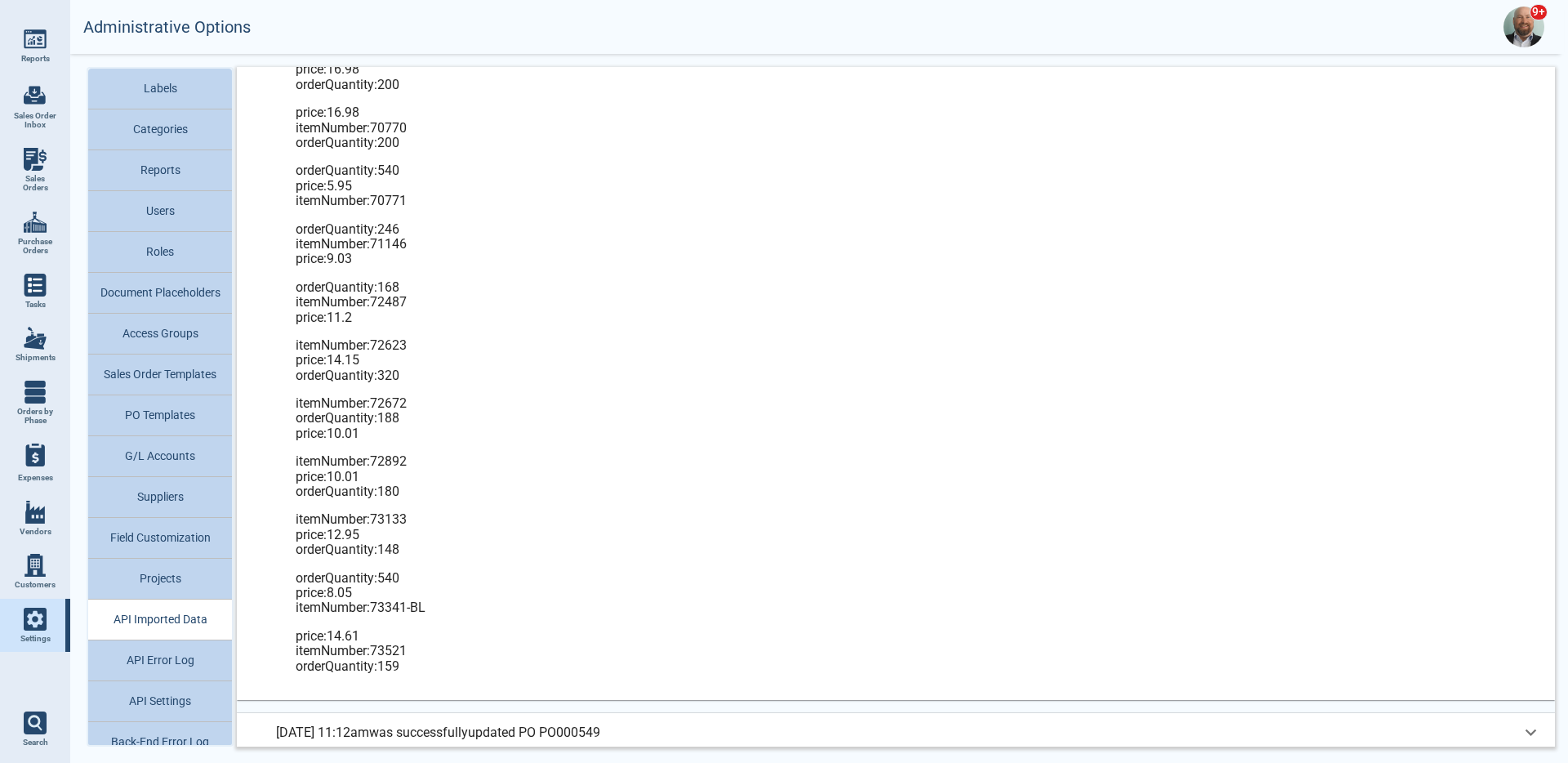
scroll to position [30000, 0]
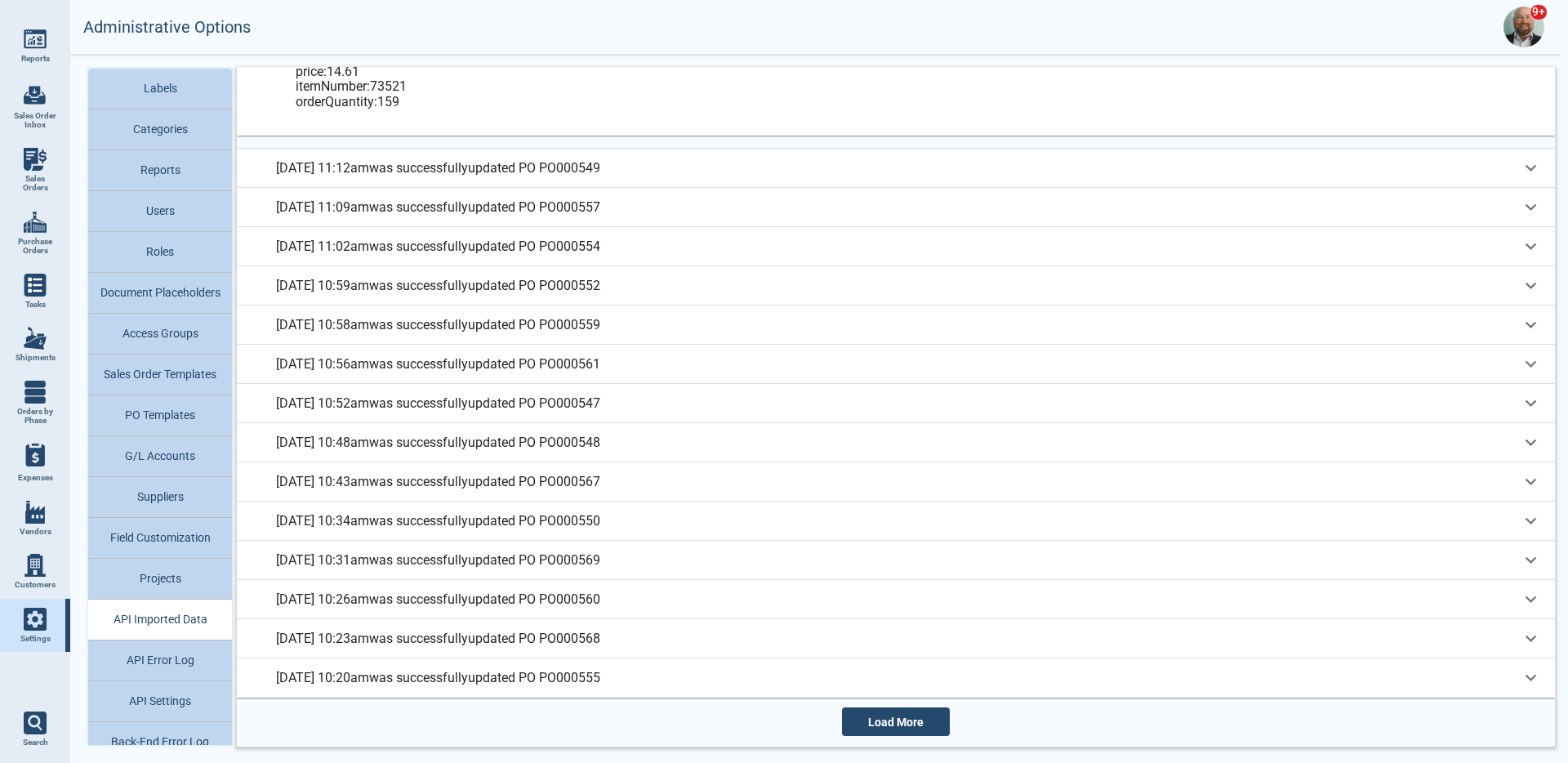
click at [916, 722] on button "Load More" at bounding box center [896, 721] width 108 height 29
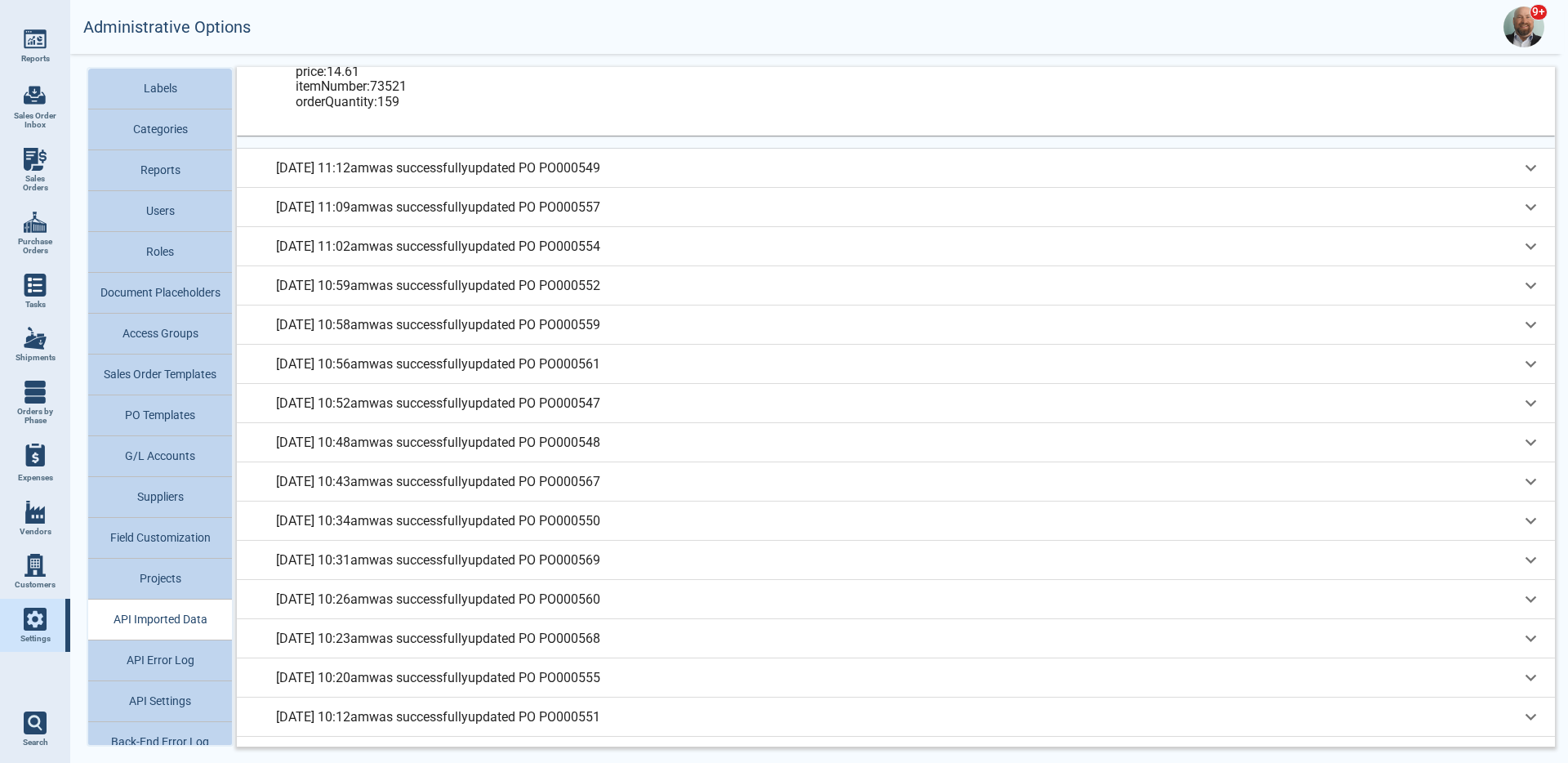
scroll to position [31961, 0]
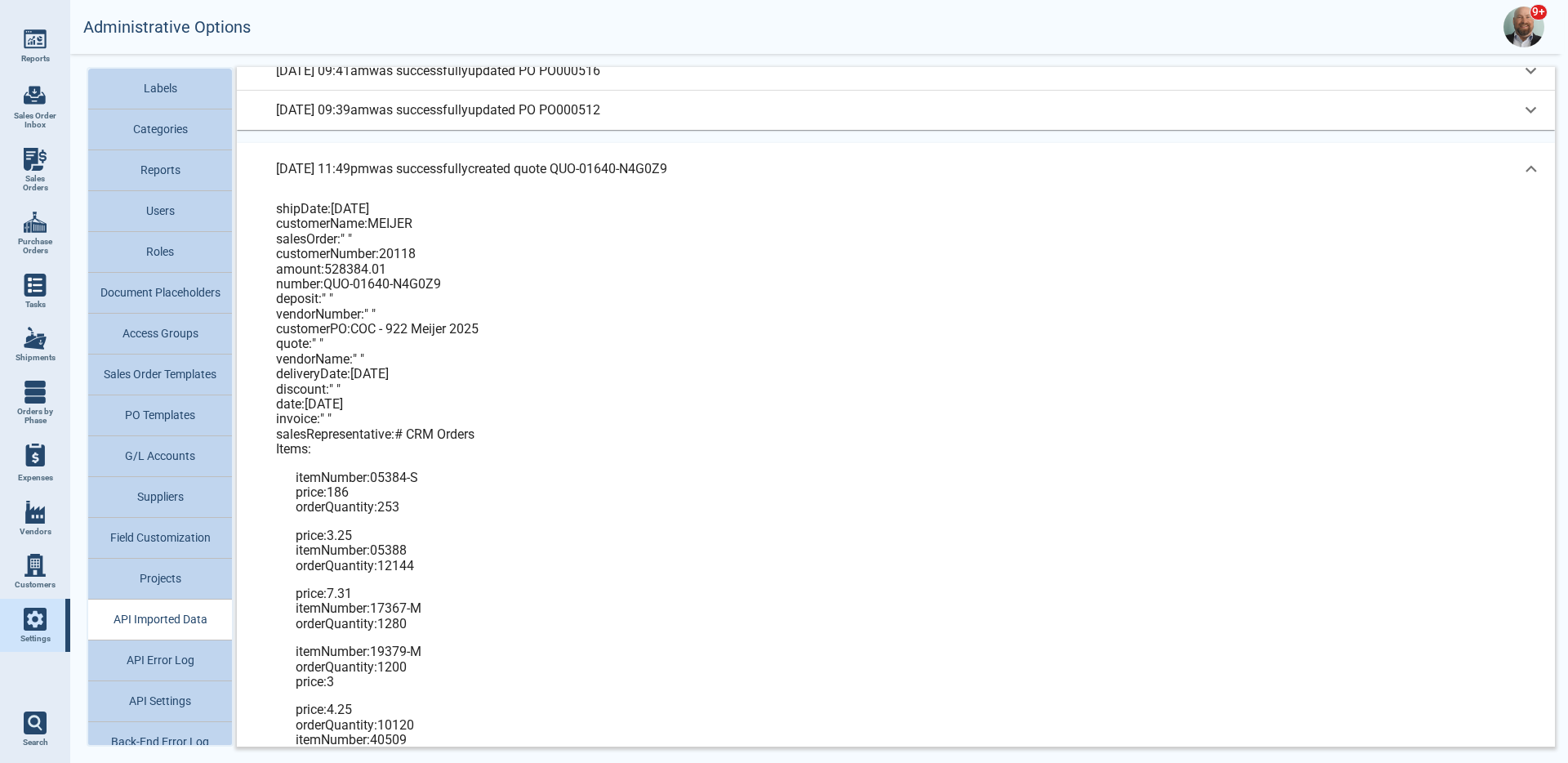
scroll to position [32465, 0]
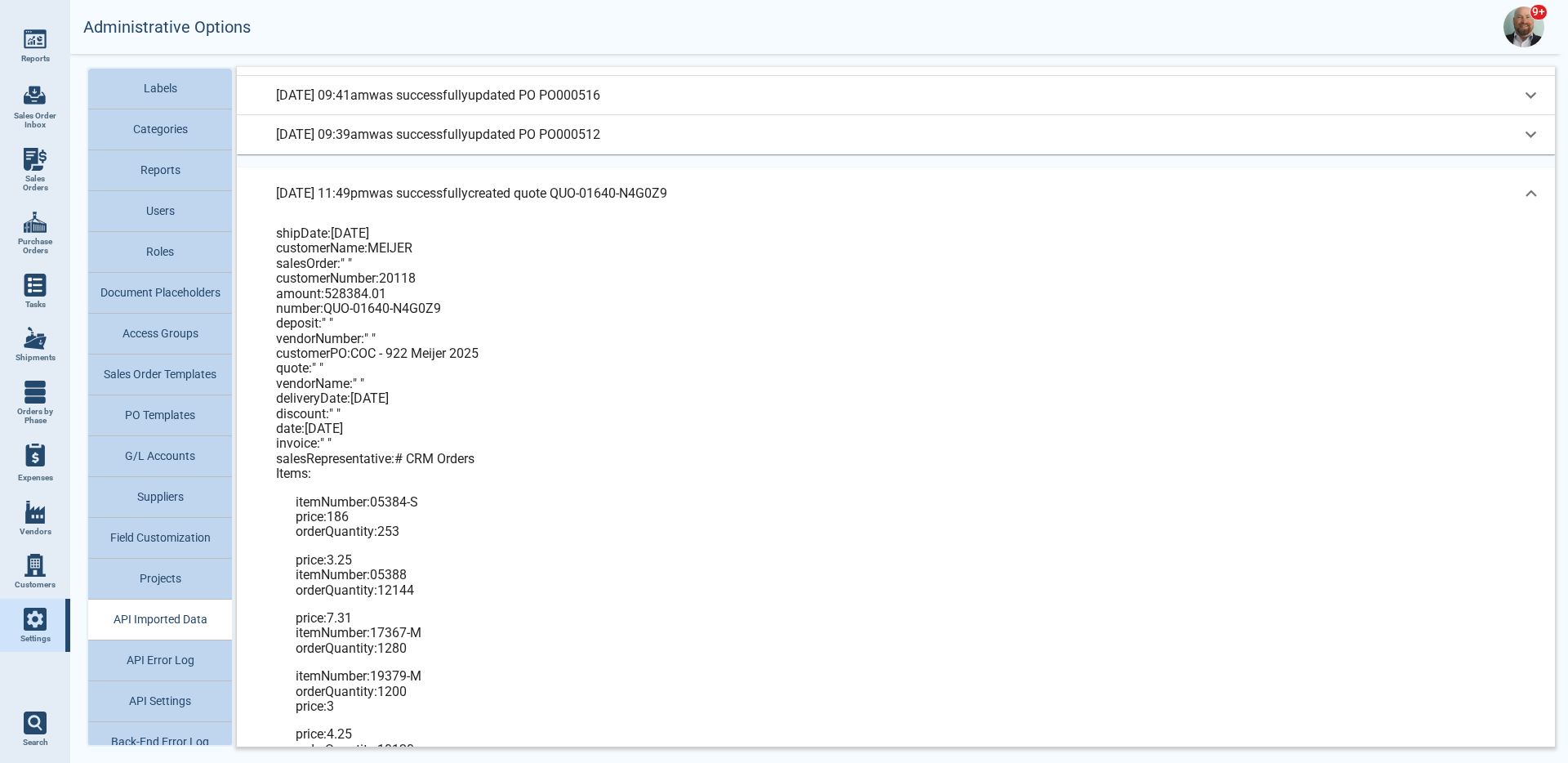
click at [687, 158] on div "[DATE] 06:31pm was successfully updated PO PO000706 customerName : " " salesRep…" at bounding box center [896, 406] width 1319 height 680
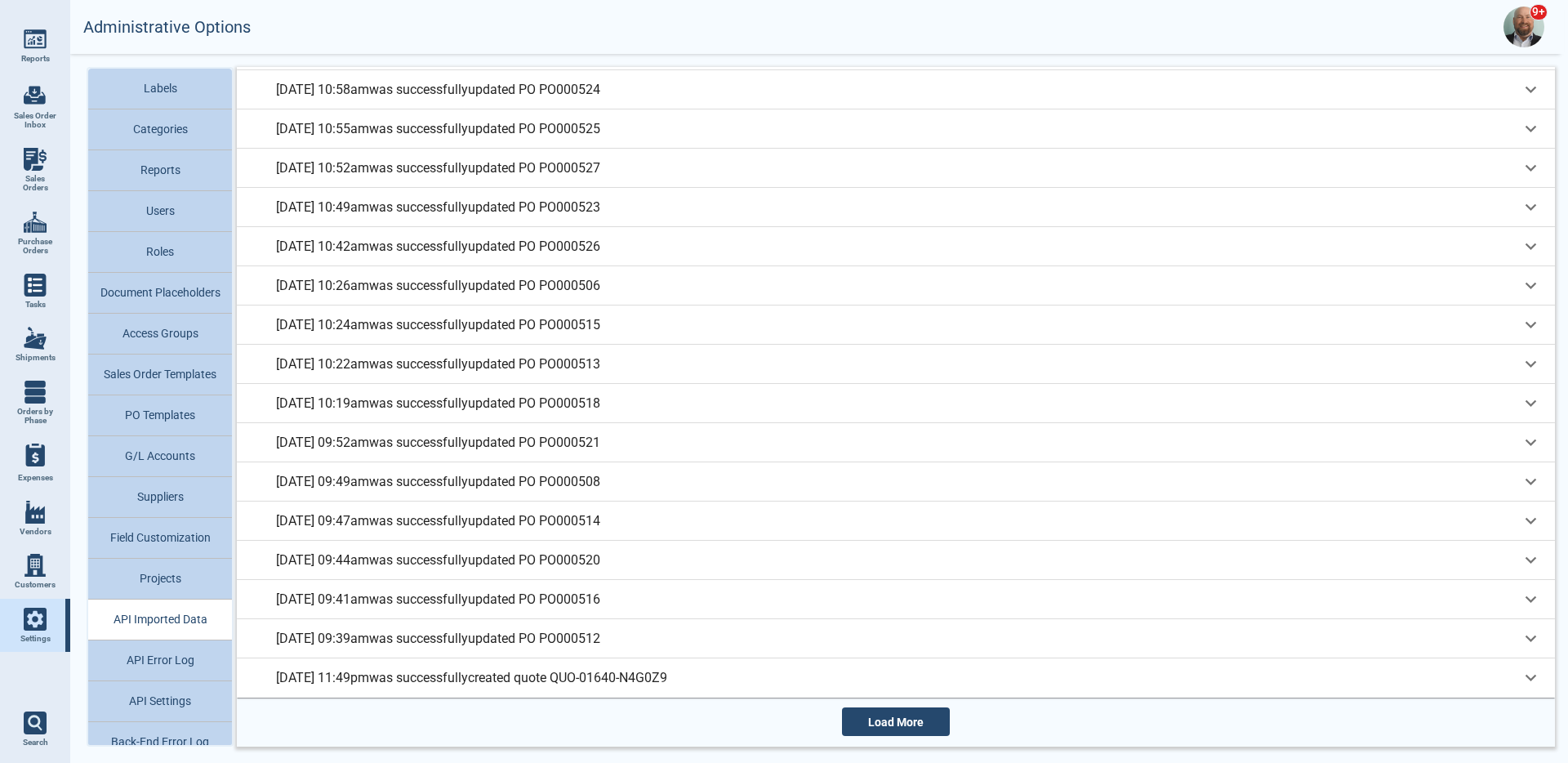
scroll to position [31946, 0]
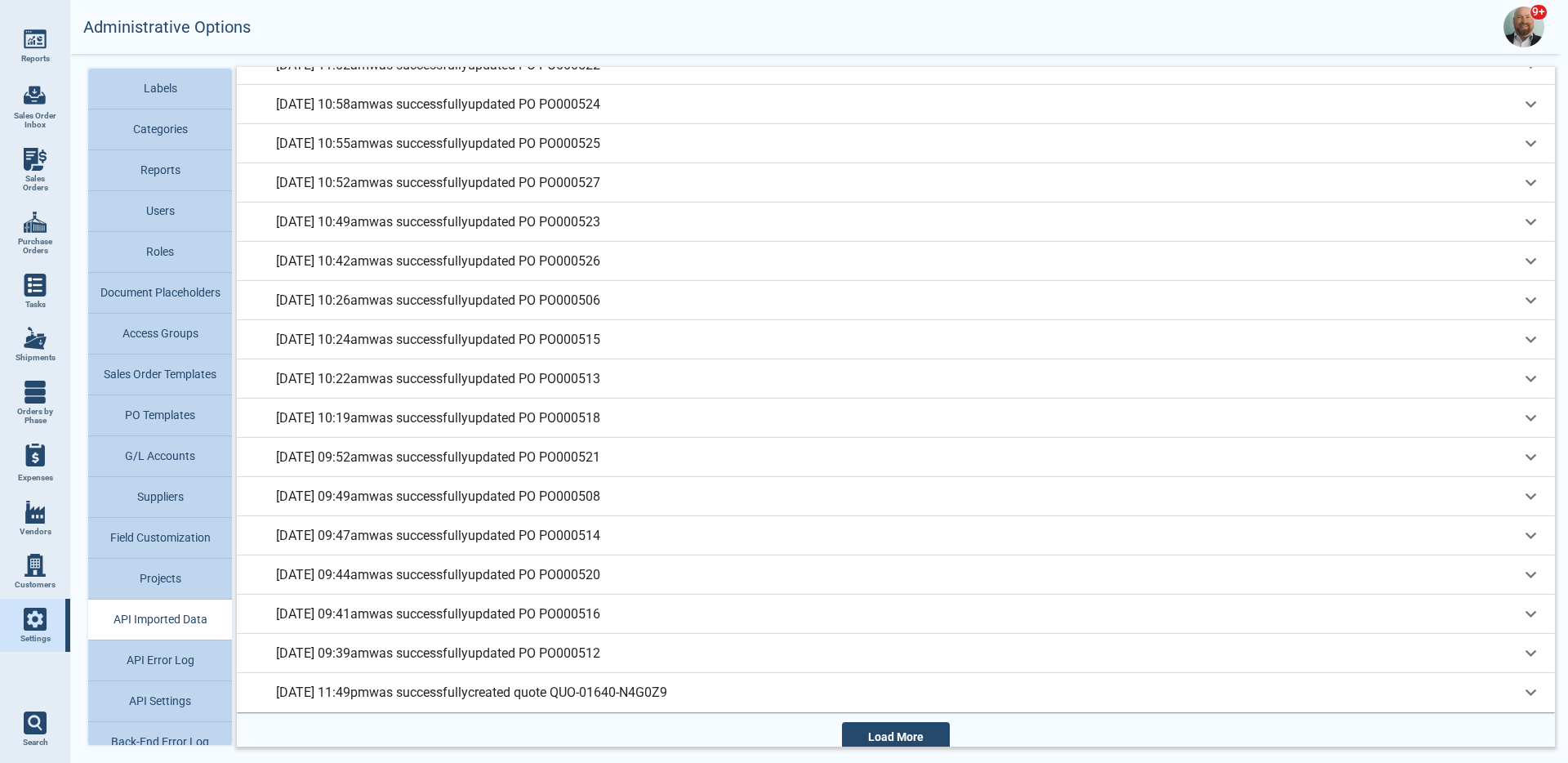
click at [171, 579] on button "Projects" at bounding box center [160, 579] width 144 height 41
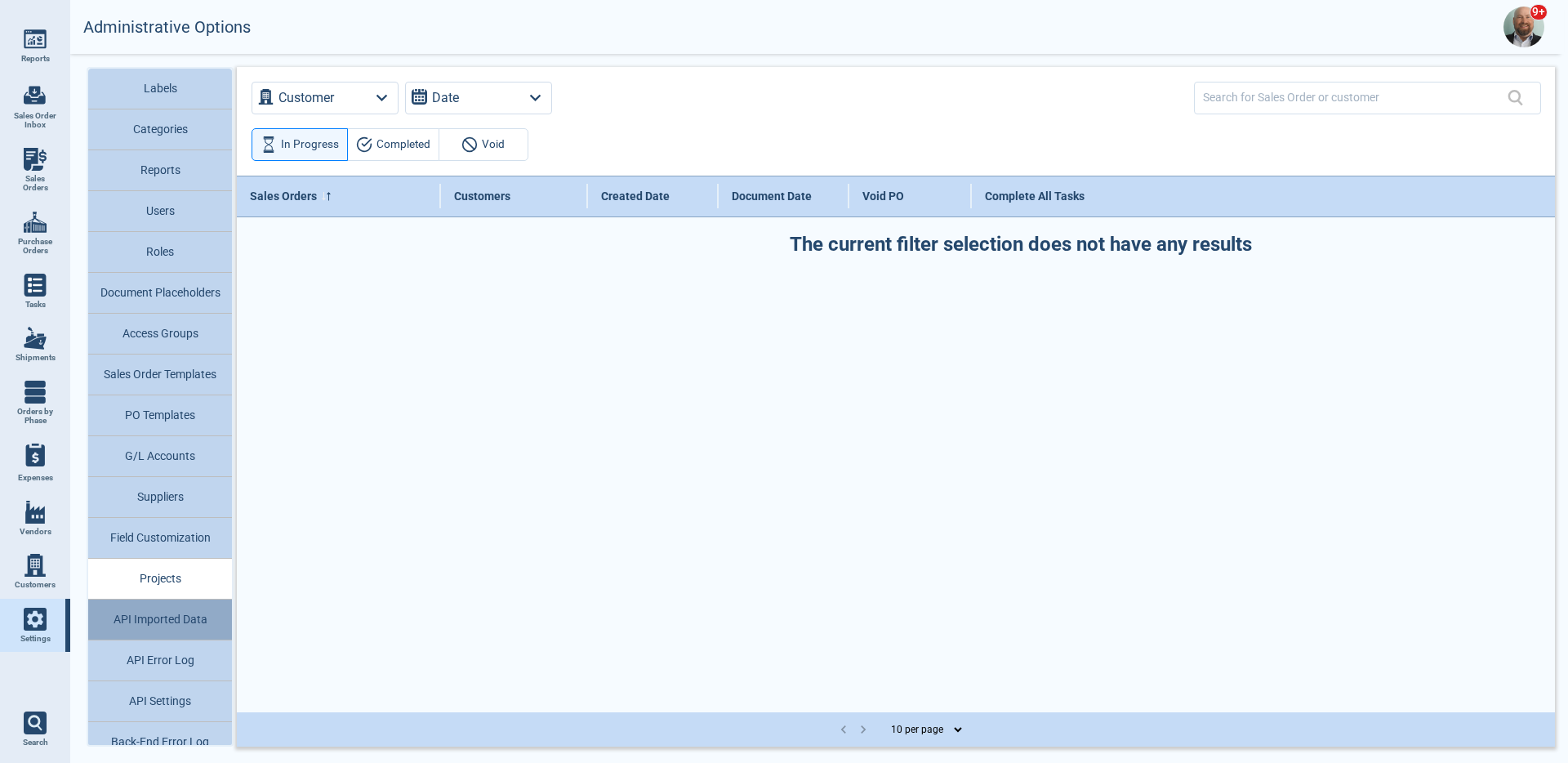
click at [177, 618] on button "API Imported Data" at bounding box center [160, 619] width 144 height 41
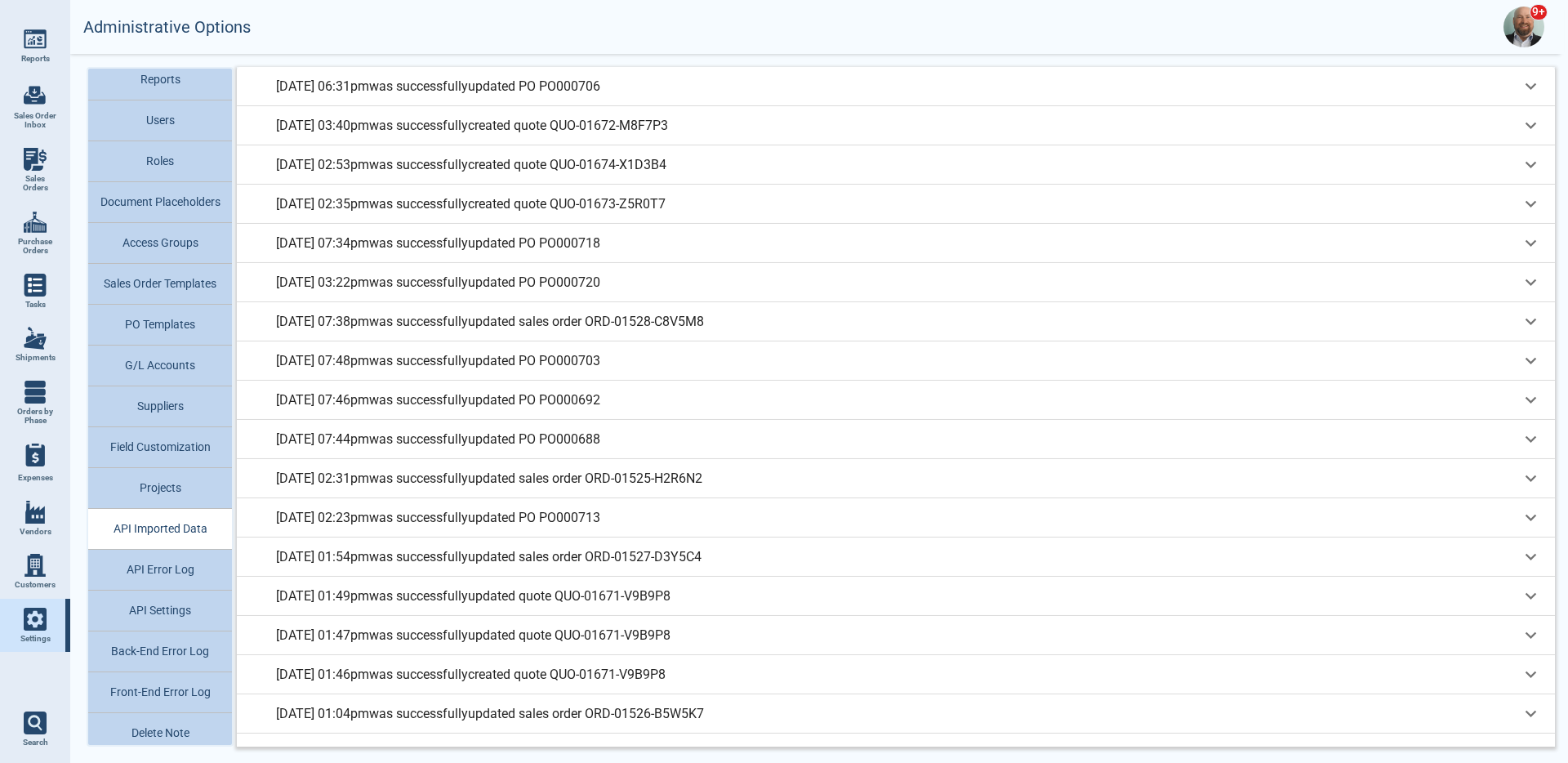
scroll to position [100, 0]
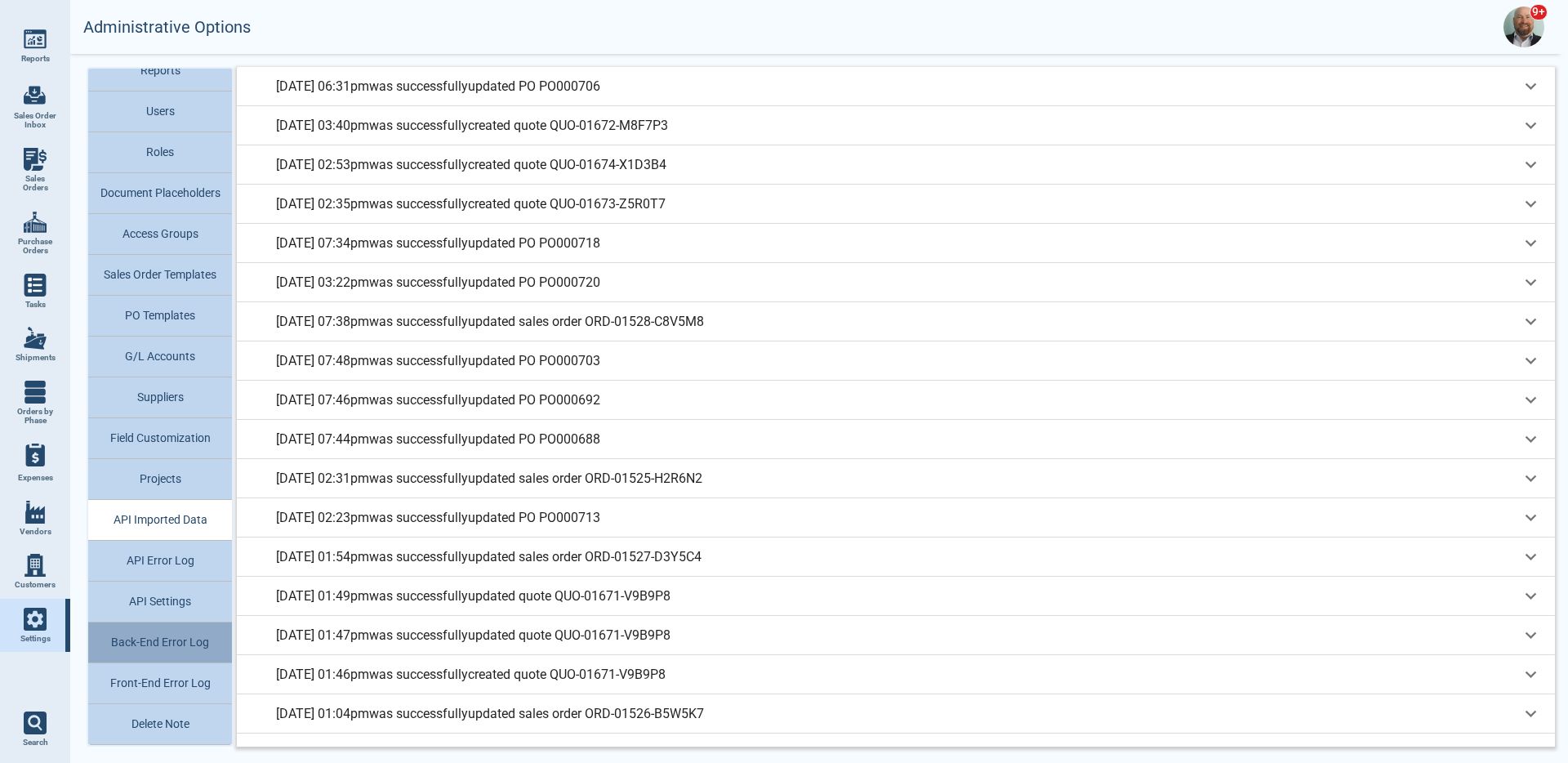
click at [195, 650] on button "Back-End Error Log" at bounding box center [160, 643] width 144 height 41
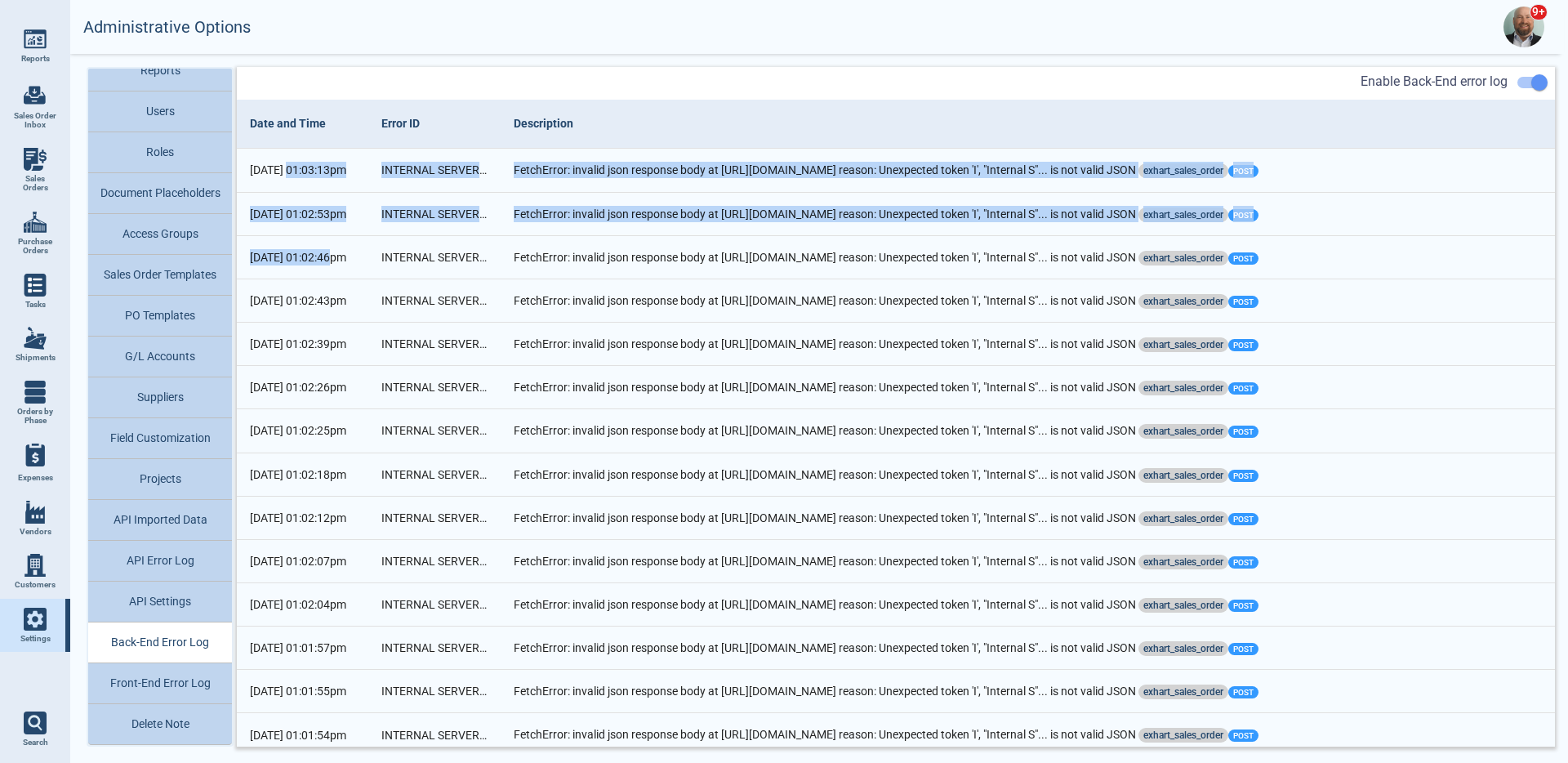
drag, startPoint x: 334, startPoint y: 264, endPoint x: 293, endPoint y: 169, distance: 103.5
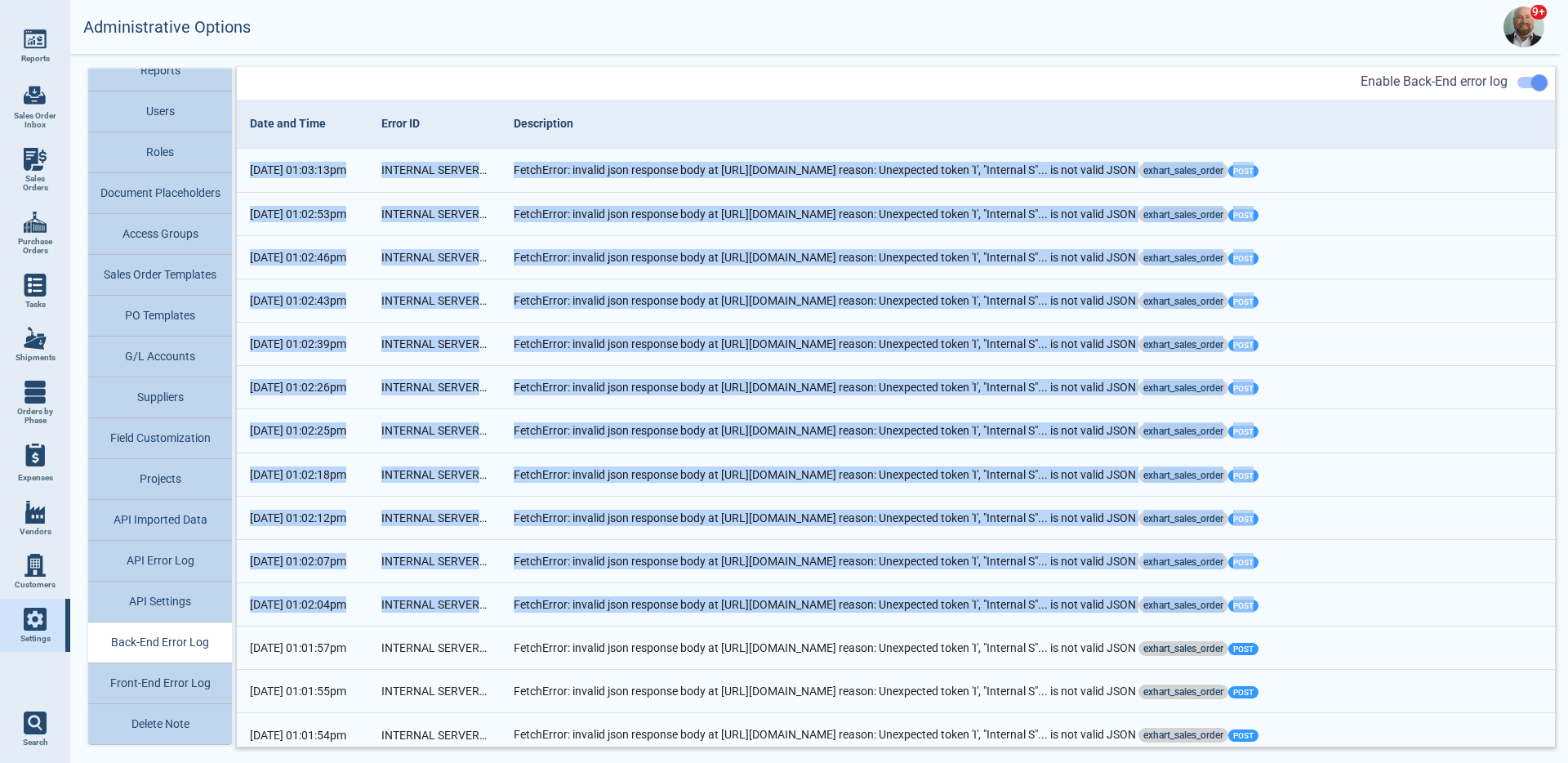
drag, startPoint x: 248, startPoint y: 170, endPoint x: 509, endPoint y: 618, distance: 518.5
click at [758, 172] on td "FetchError: invalid json response body at [URL][DOMAIN_NAME] reason: Unexpected…" at bounding box center [1028, 171] width 1055 height 43
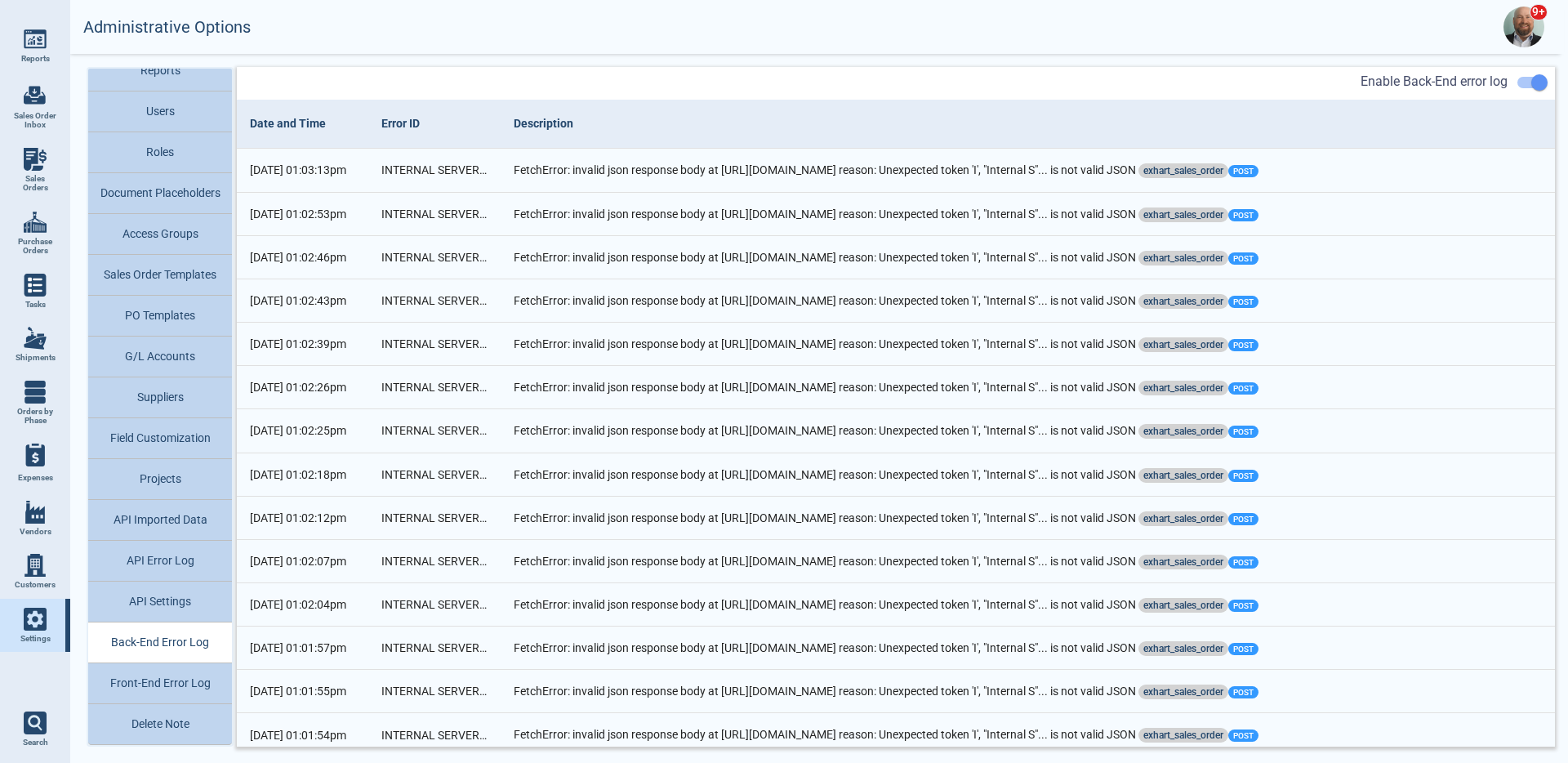
drag, startPoint x: 1251, startPoint y: 170, endPoint x: 887, endPoint y: 153, distance: 364.4
click at [887, 153] on td "FetchError: invalid json response body at [URL][DOMAIN_NAME] reason: Unexpected…" at bounding box center [1028, 171] width 1055 height 43
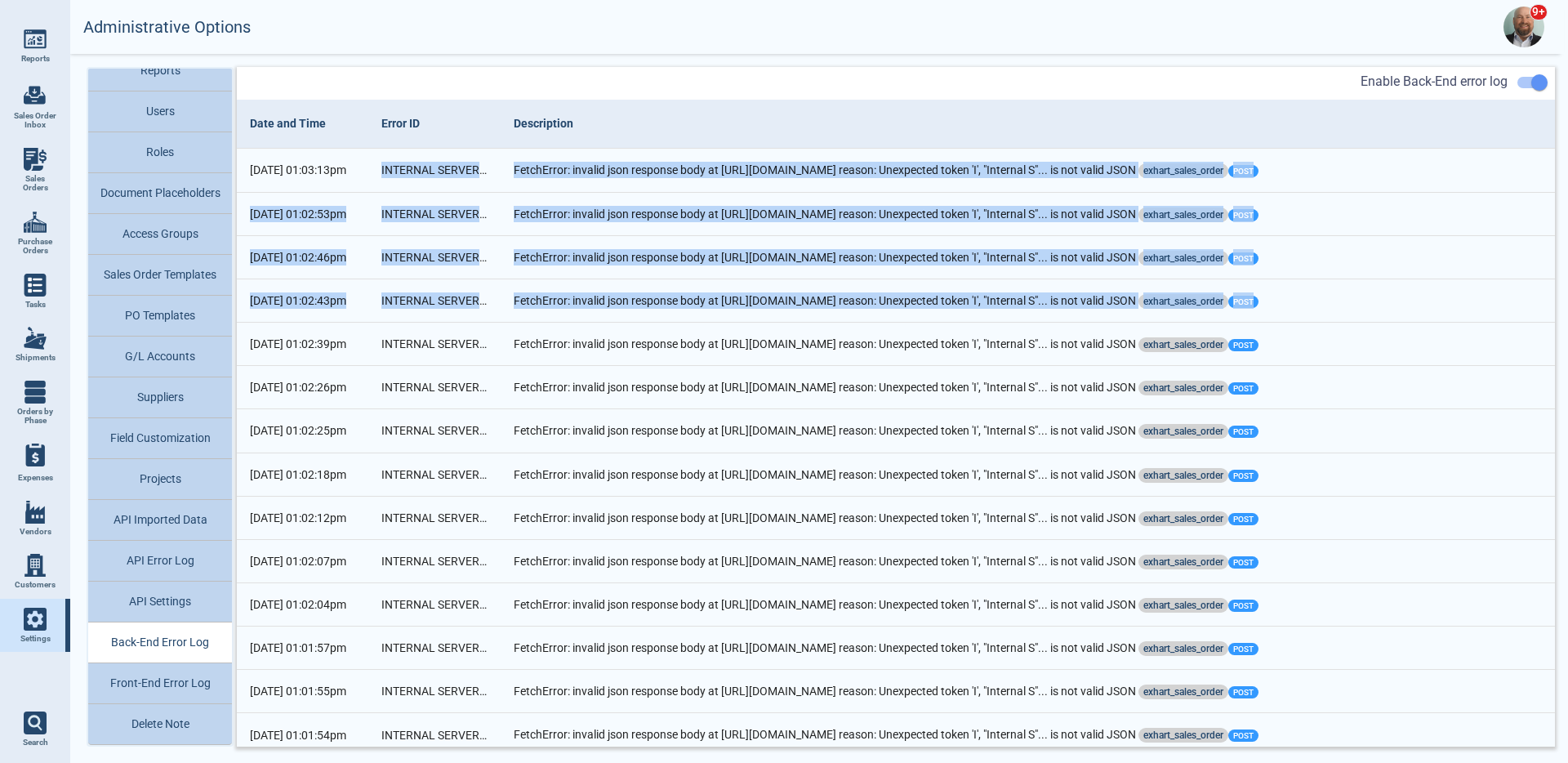
drag, startPoint x: 349, startPoint y: 166, endPoint x: 358, endPoint y: 327, distance: 161.3
